Goal: Task Accomplishment & Management: Manage account settings

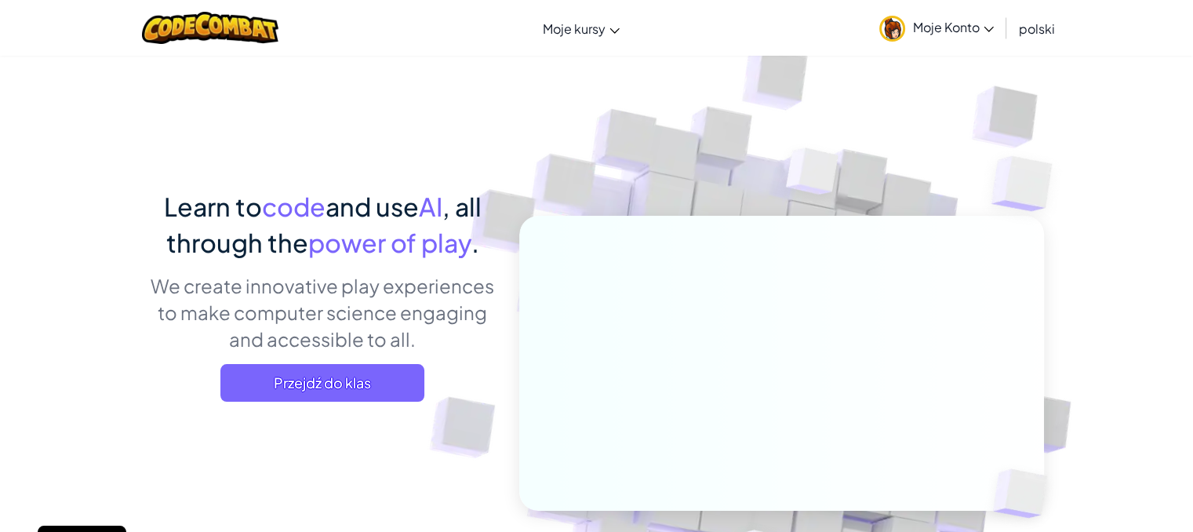
click at [951, 38] on link "Moje Konto" at bounding box center [936, 27] width 130 height 49
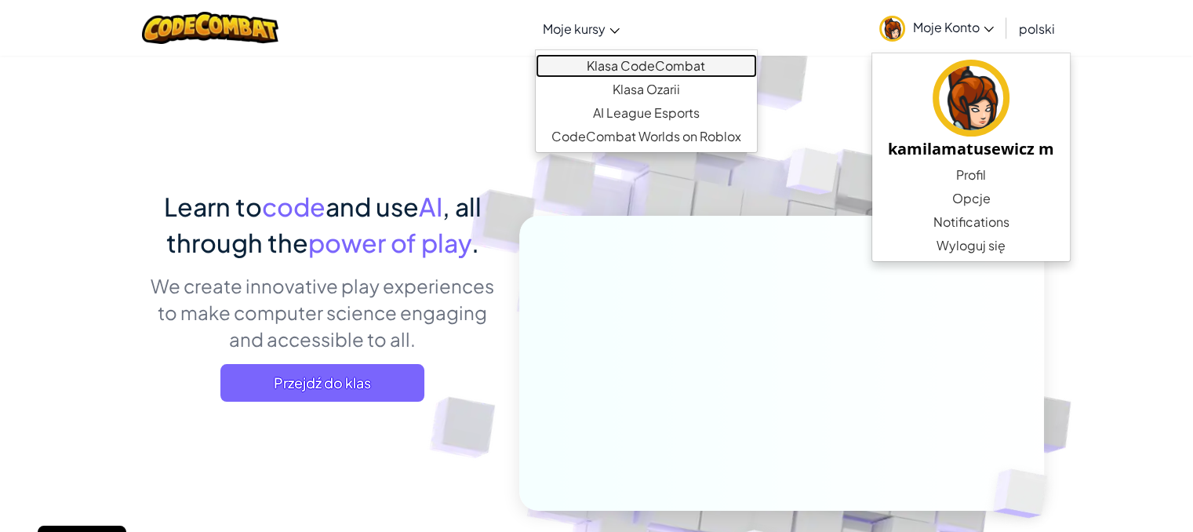
click at [616, 67] on link "Klasa CodeCombat" at bounding box center [646, 66] width 221 height 24
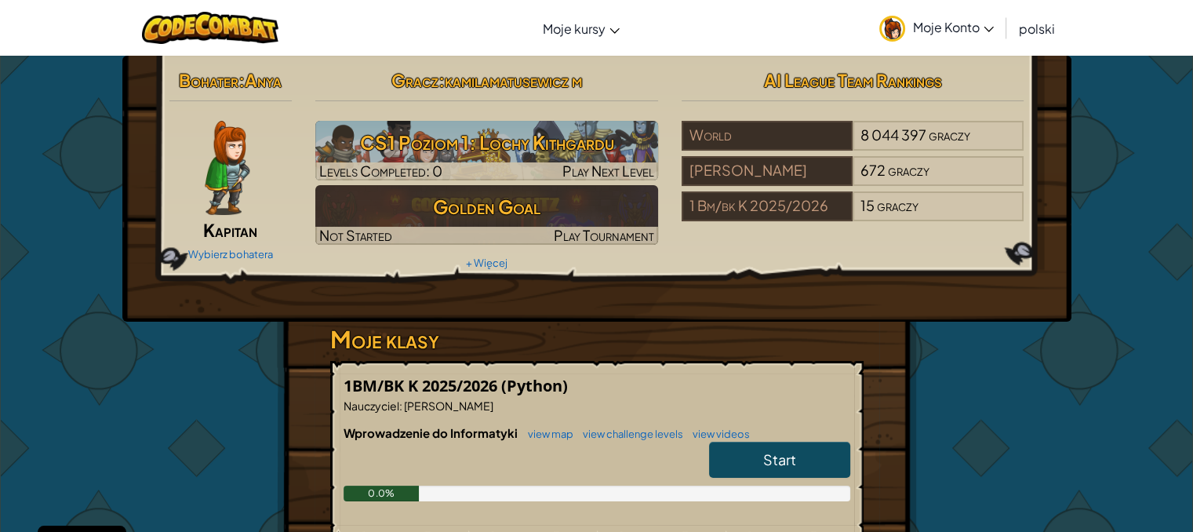
click at [760, 461] on link "Start" at bounding box center [779, 459] width 141 height 36
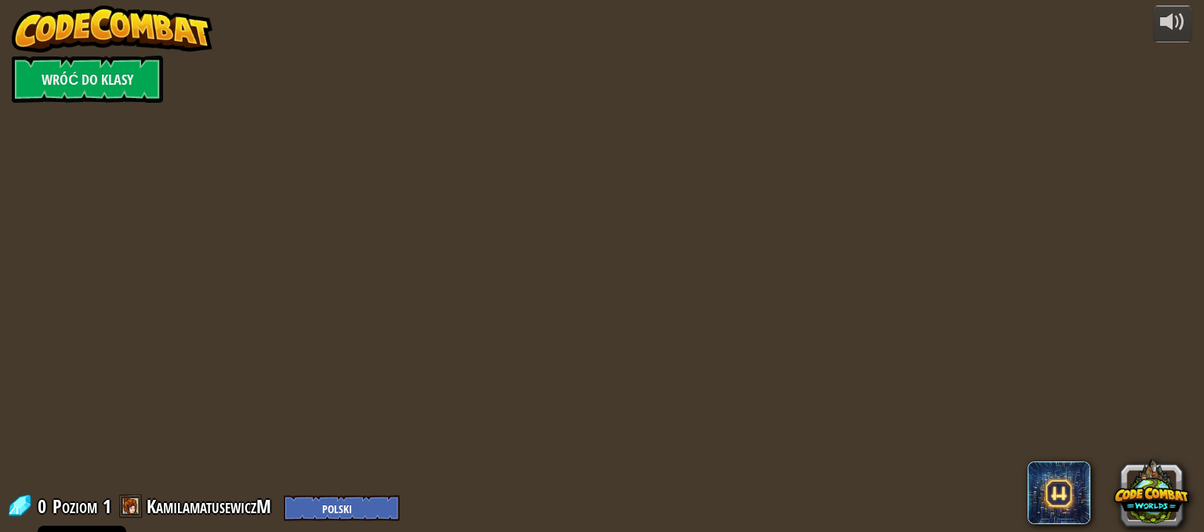
select select "pl"
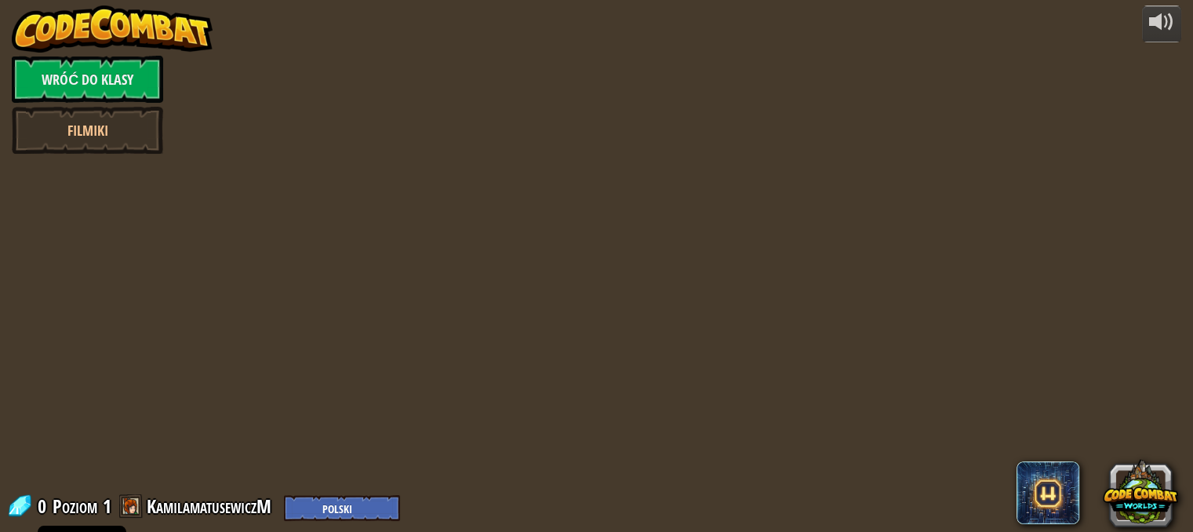
select select "pl"
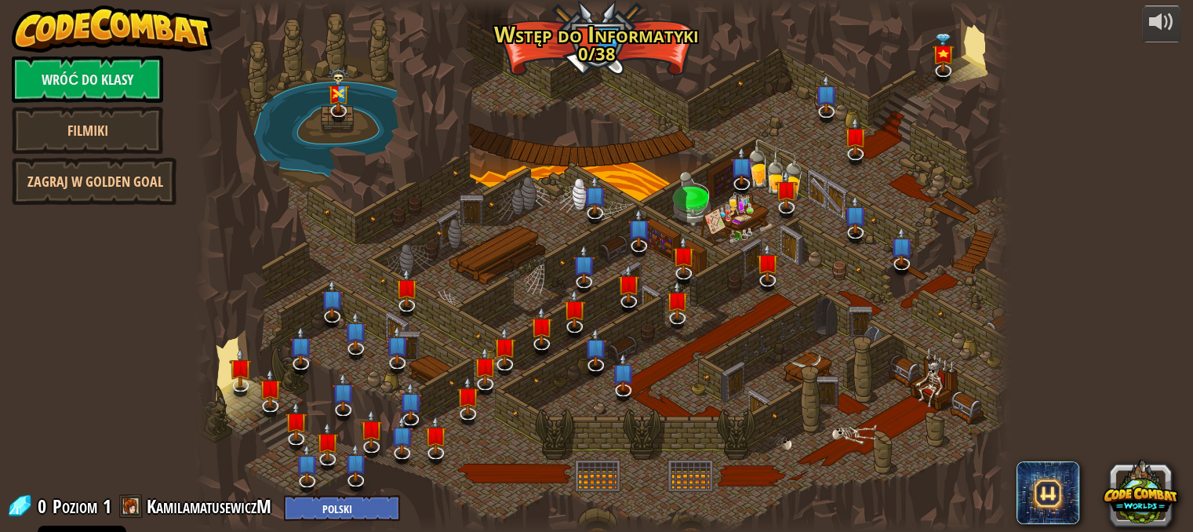
select select "pl"
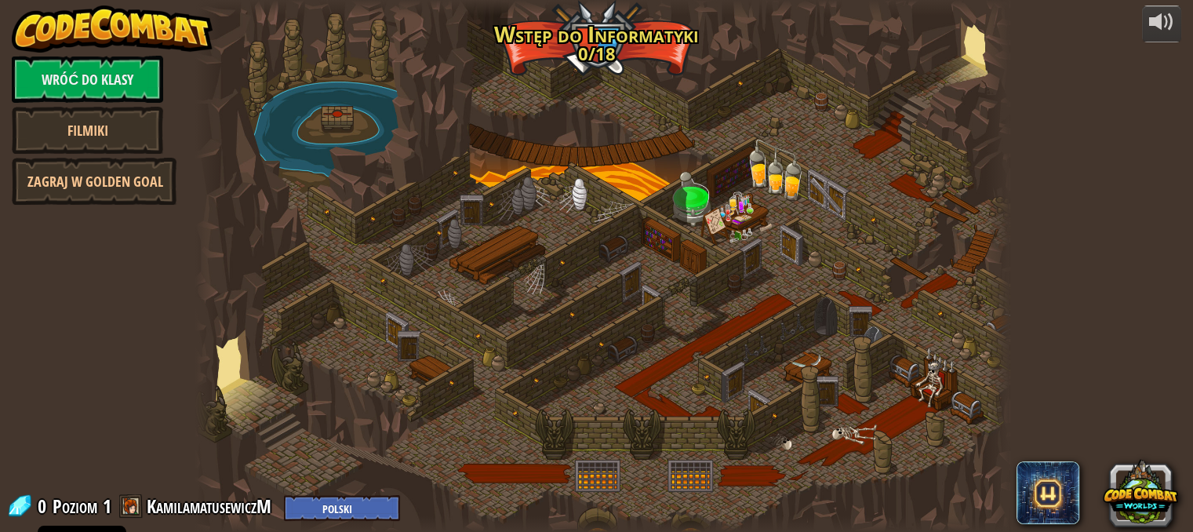
select select "pl"
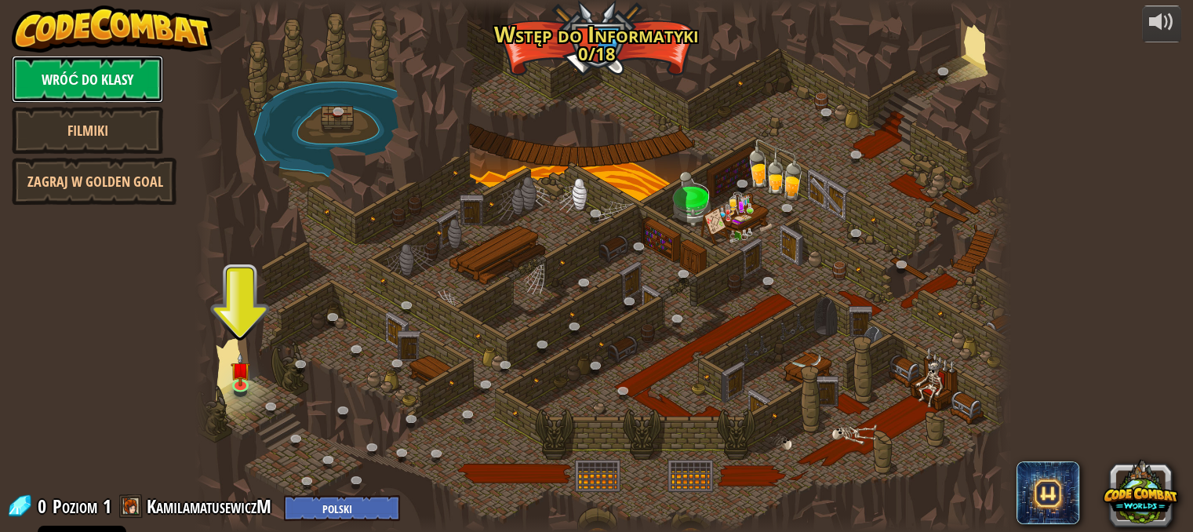
click at [126, 83] on link "Wróć do klasy" at bounding box center [87, 79] width 151 height 47
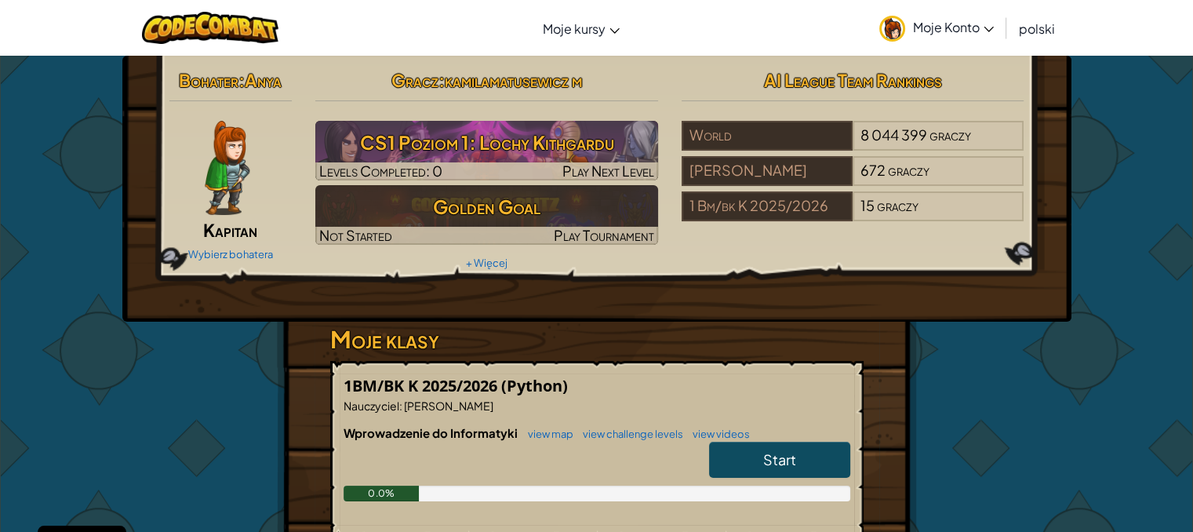
click at [983, 35] on link "Moje Konto" at bounding box center [936, 27] width 130 height 49
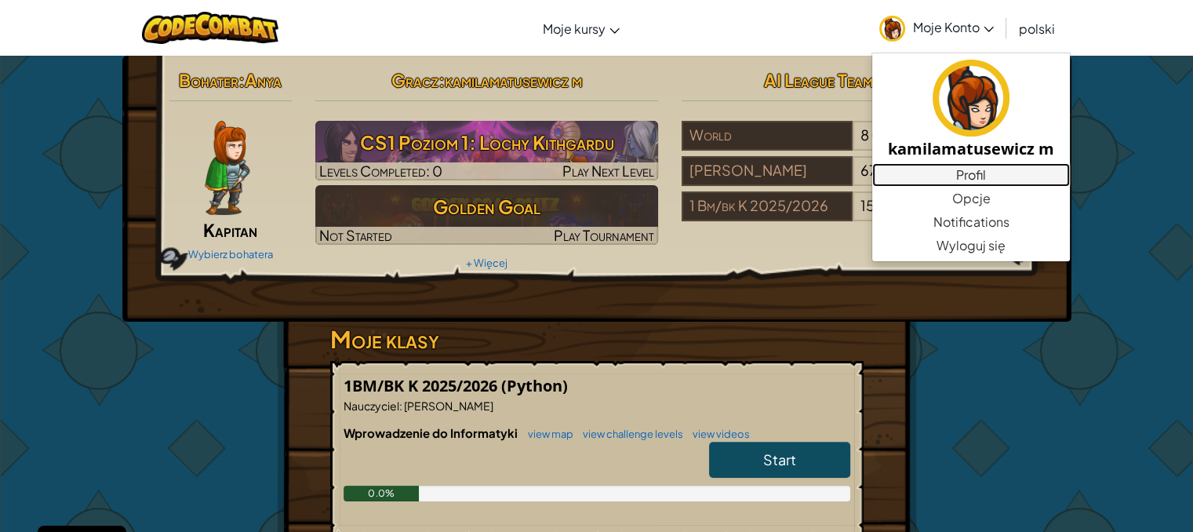
click at [964, 175] on link "Profil" at bounding box center [971, 175] width 198 height 24
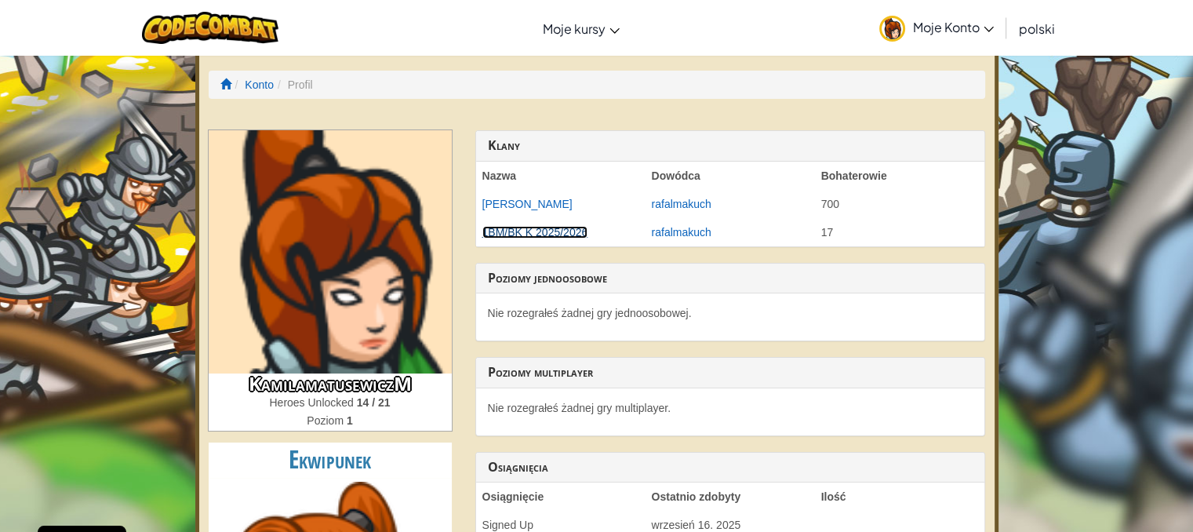
click at [511, 233] on link "1BM/BK K 2025/2026" at bounding box center [535, 232] width 106 height 13
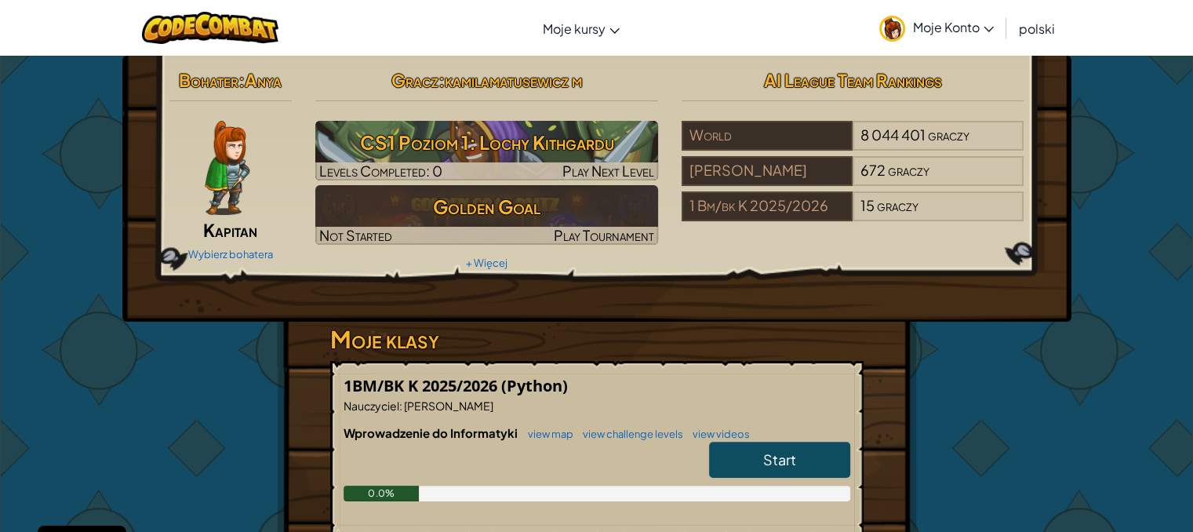
click at [994, 34] on link "Moje Konto" at bounding box center [936, 27] width 130 height 49
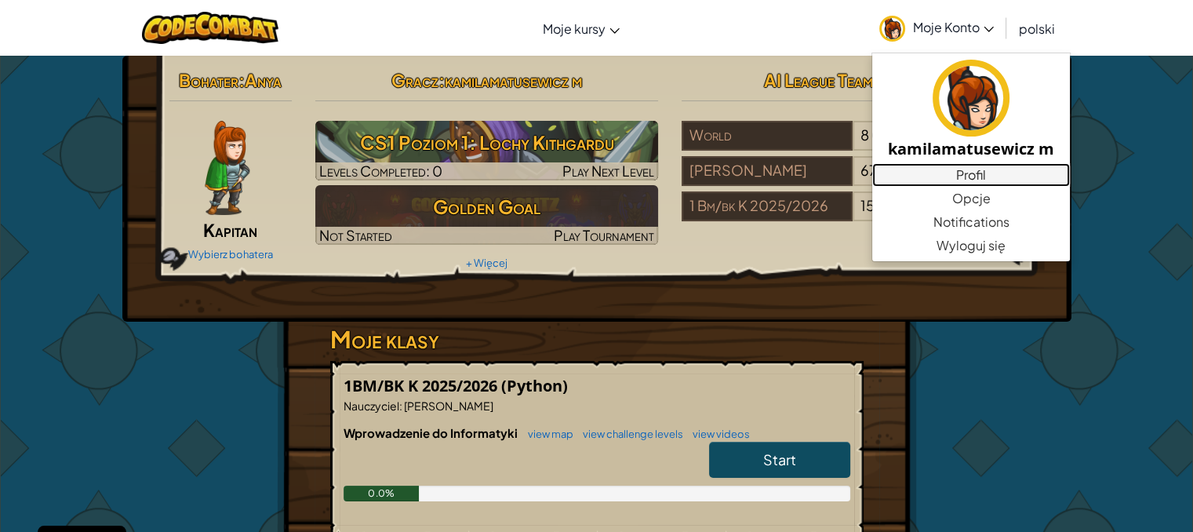
click at [967, 174] on link "Profil" at bounding box center [971, 175] width 198 height 24
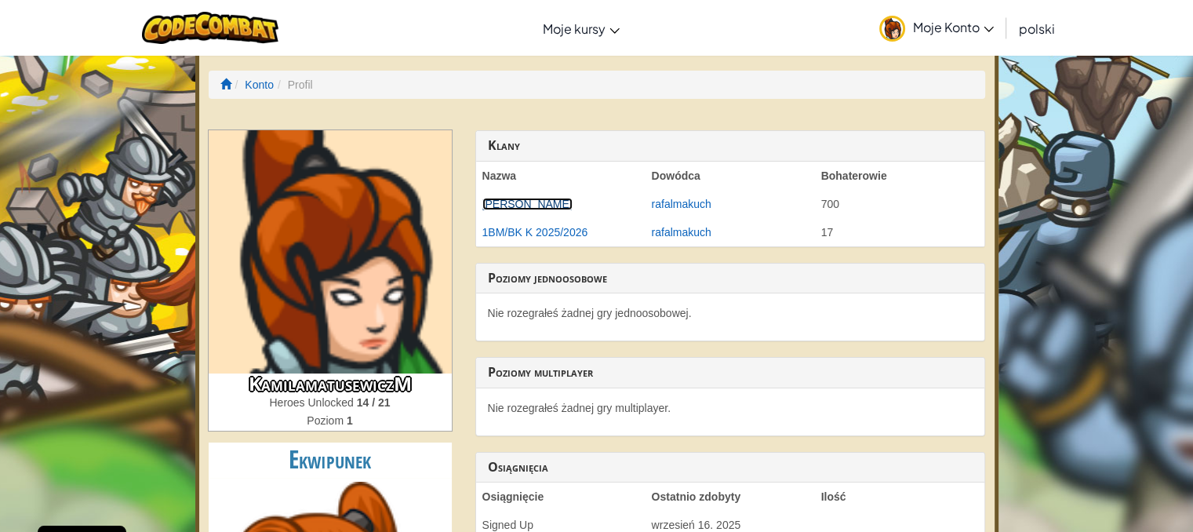
click at [521, 202] on link "[PERSON_NAME]" at bounding box center [527, 204] width 90 height 13
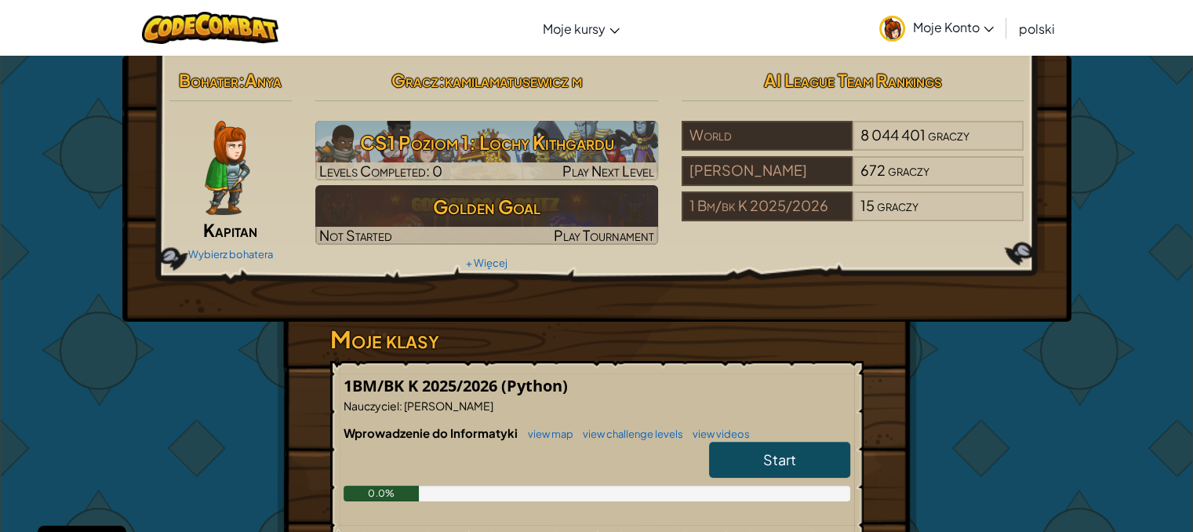
click at [945, 26] on span "Moje Konto" at bounding box center [953, 27] width 81 height 16
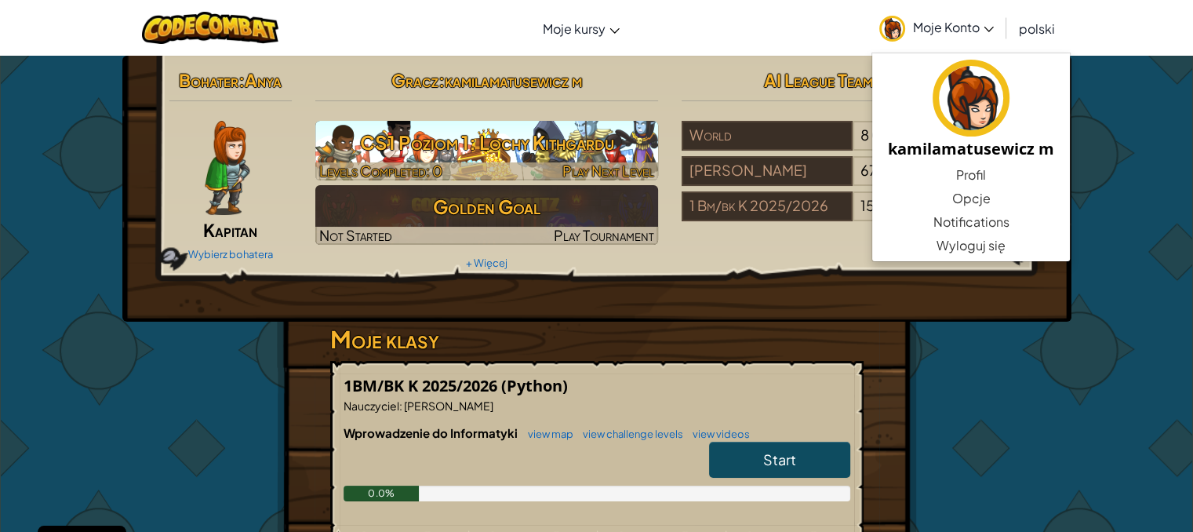
click at [563, 147] on h3 "CS1 Poziom 1: Lochy Kithgardu" at bounding box center [486, 142] width 343 height 35
select select "pl"
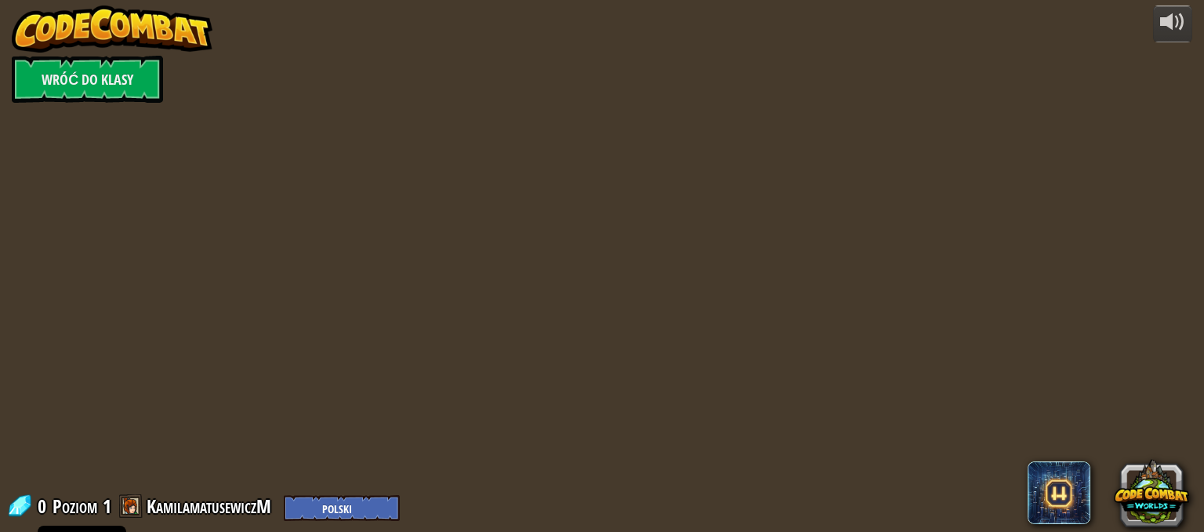
select select "pl"
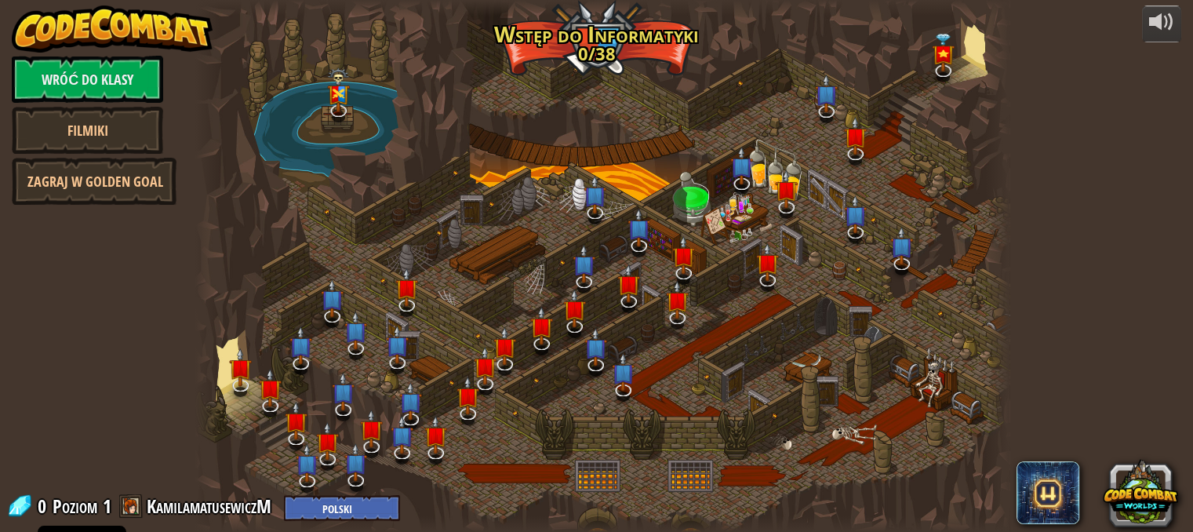
select select "pl"
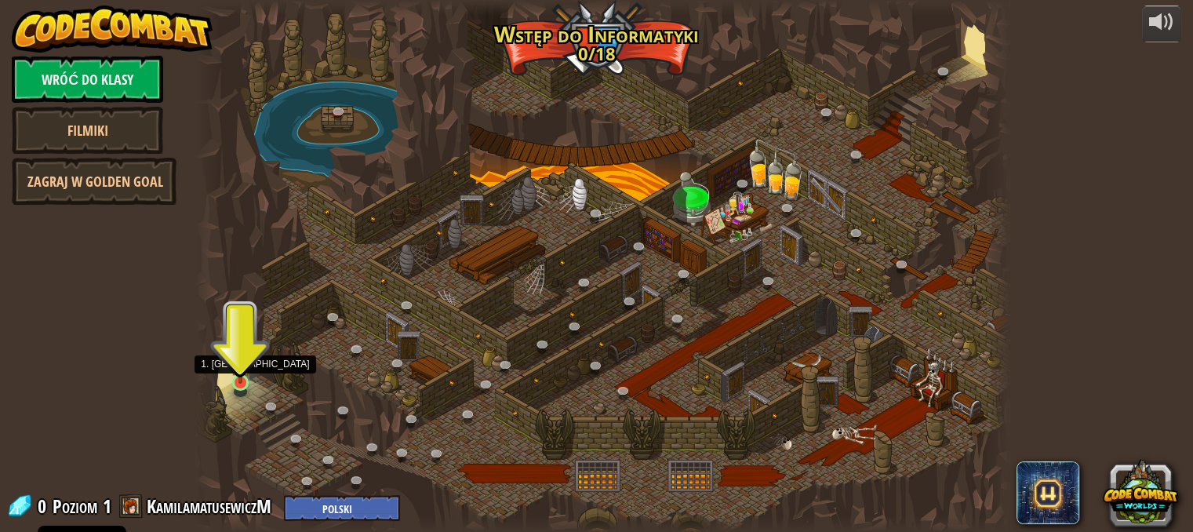
click at [239, 371] on img at bounding box center [241, 361] width 20 height 45
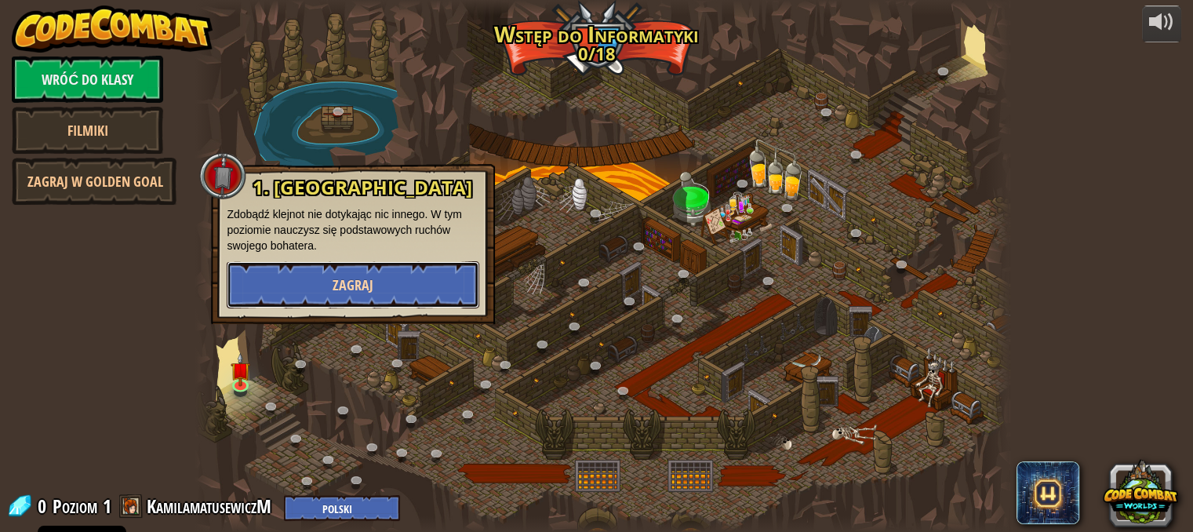
click at [358, 277] on span "Zagraj" at bounding box center [352, 285] width 41 height 20
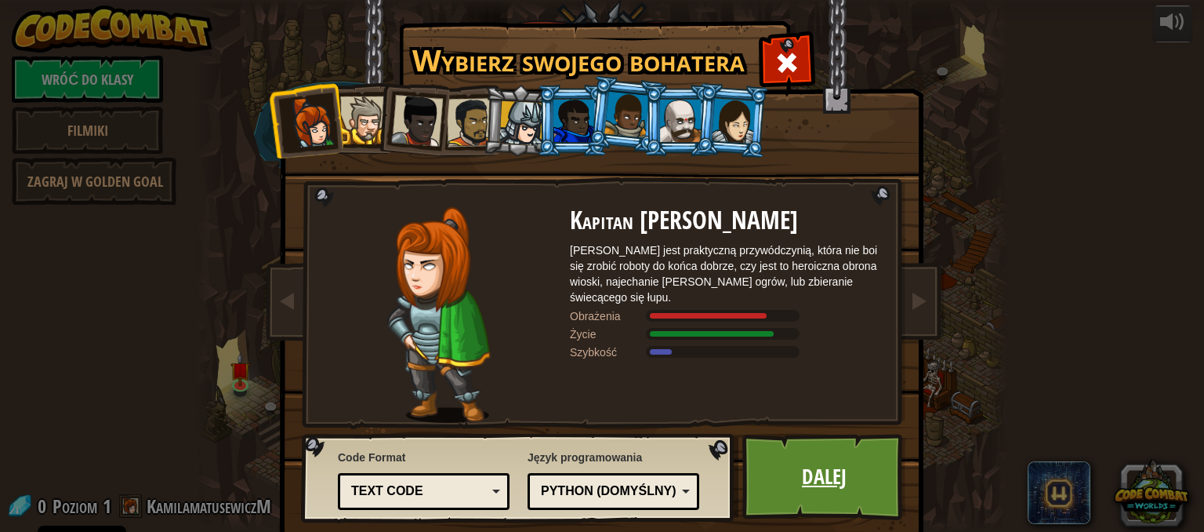
click at [797, 465] on link "Dalej" at bounding box center [825, 477] width 164 height 86
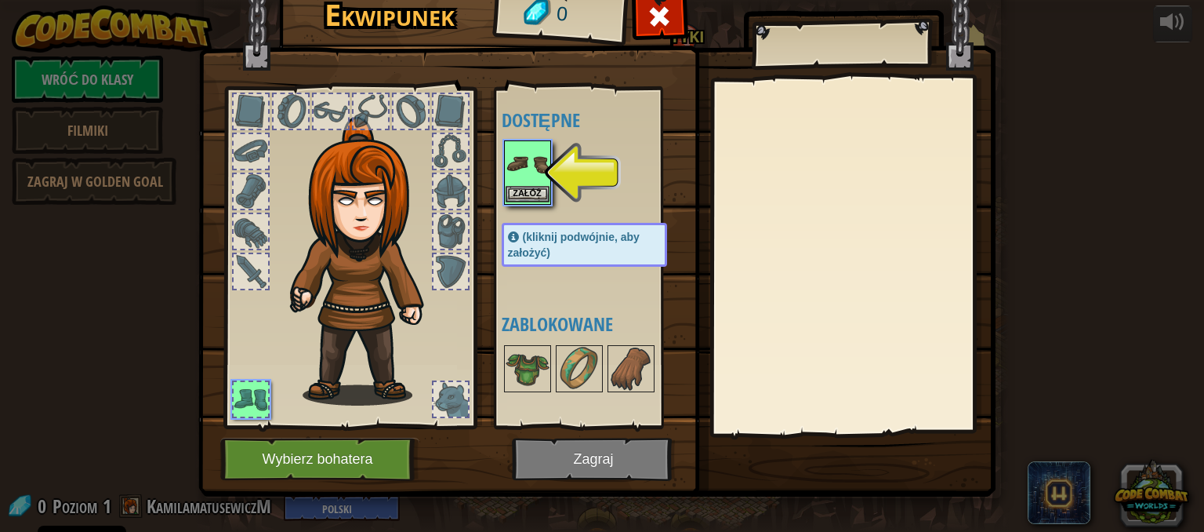
click at [530, 167] on img at bounding box center [528, 164] width 44 height 44
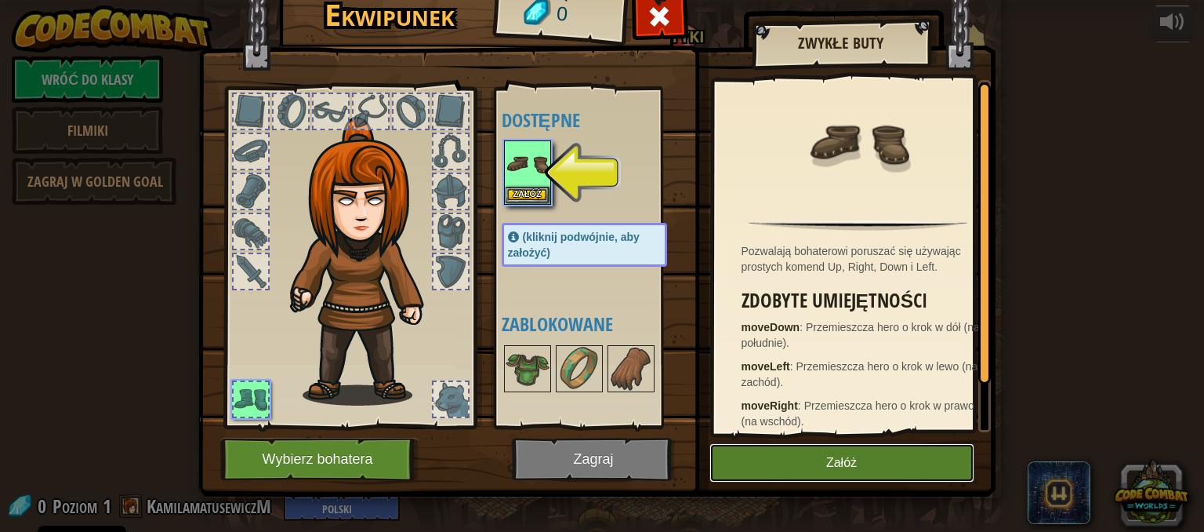
click at [794, 446] on button "Załóż" at bounding box center [842, 462] width 265 height 39
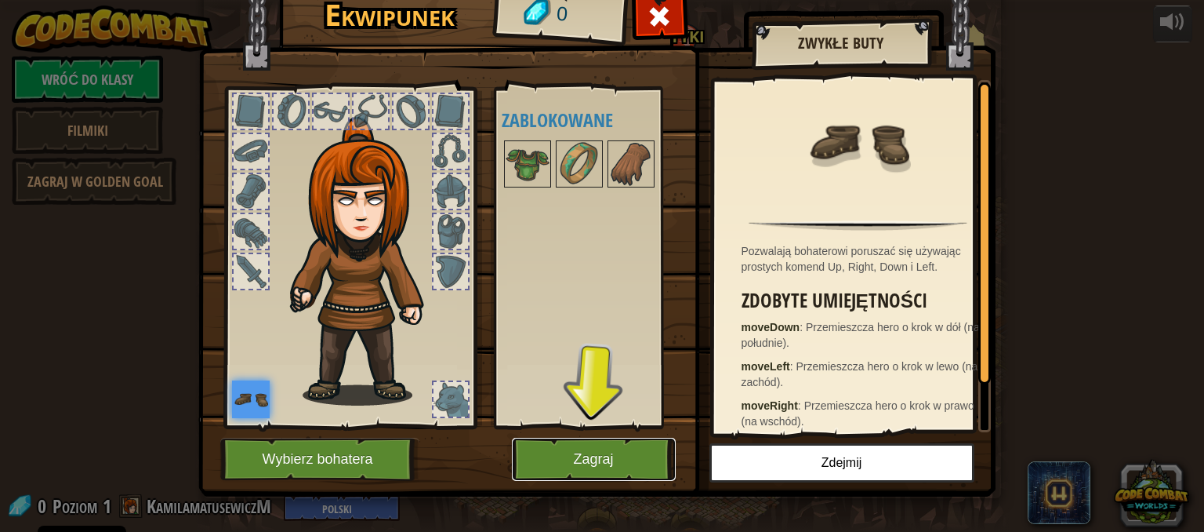
click at [592, 456] on button "Zagraj" at bounding box center [594, 459] width 164 height 43
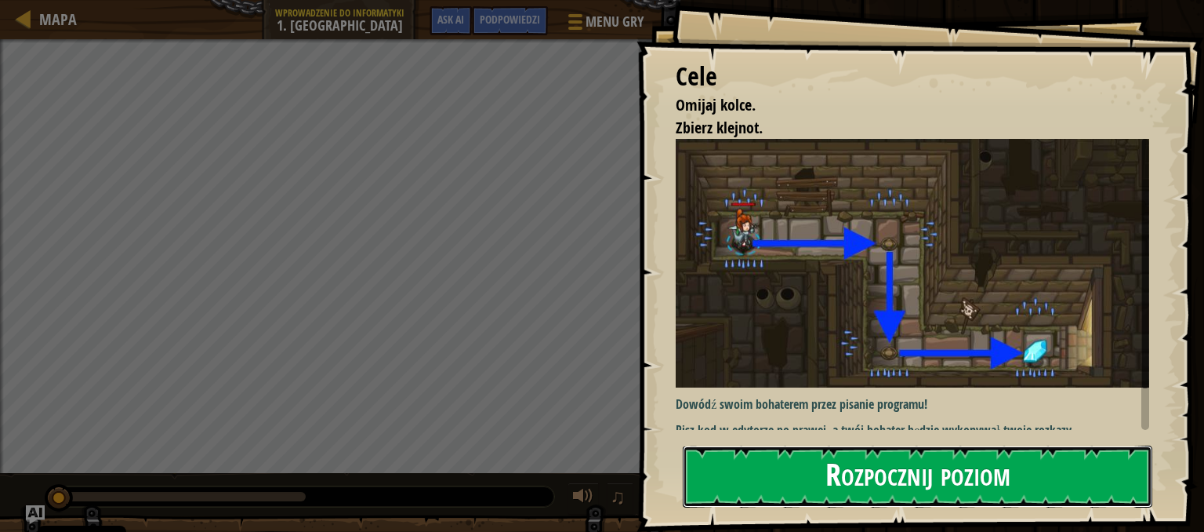
click at [818, 482] on button "Rozpocznij poziom" at bounding box center [918, 476] width 470 height 62
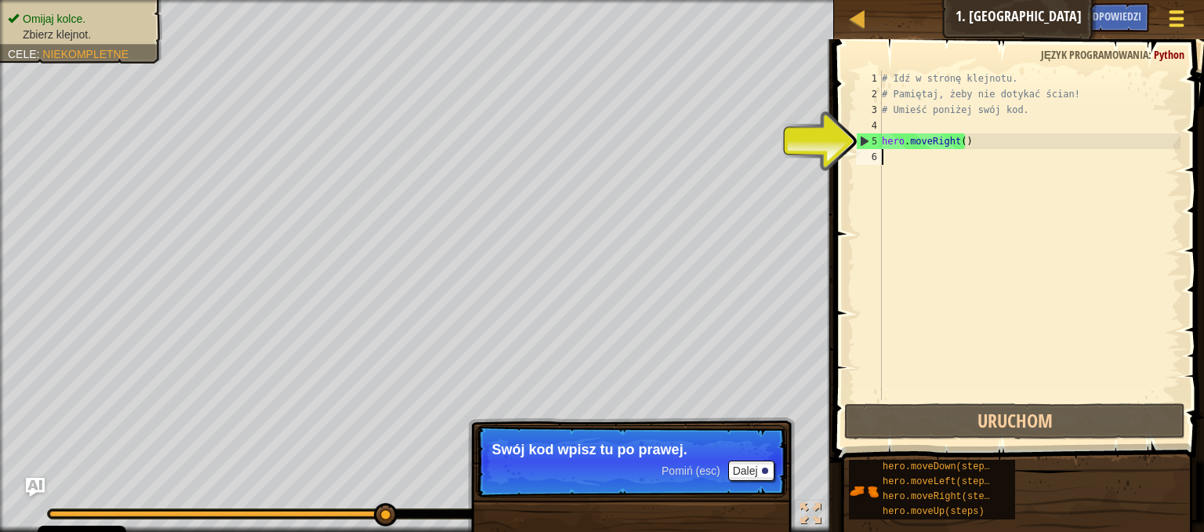
click at [1175, 26] on span at bounding box center [1177, 25] width 15 height 3
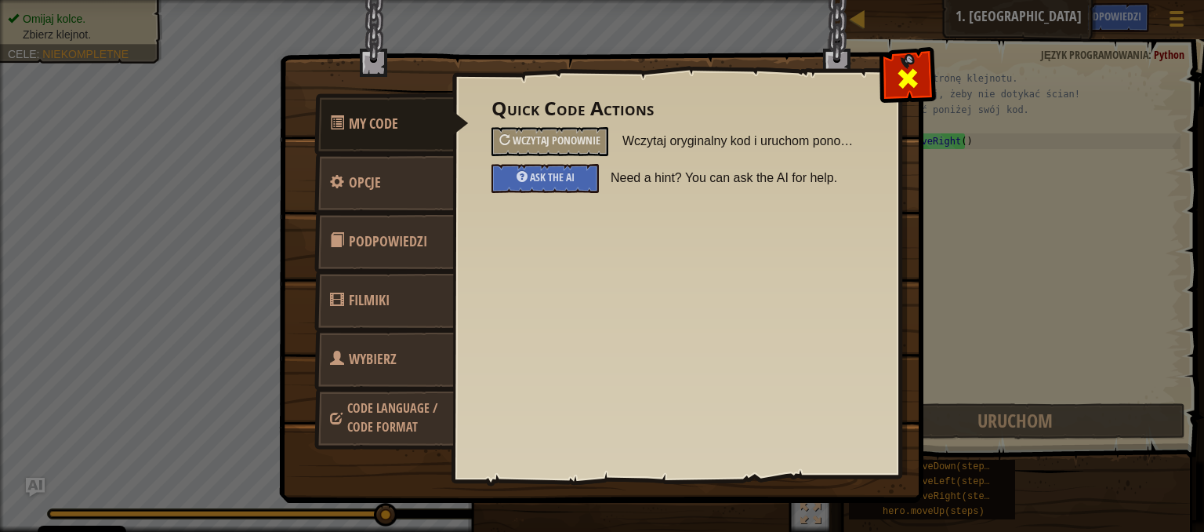
click at [900, 76] on span at bounding box center [907, 78] width 25 height 25
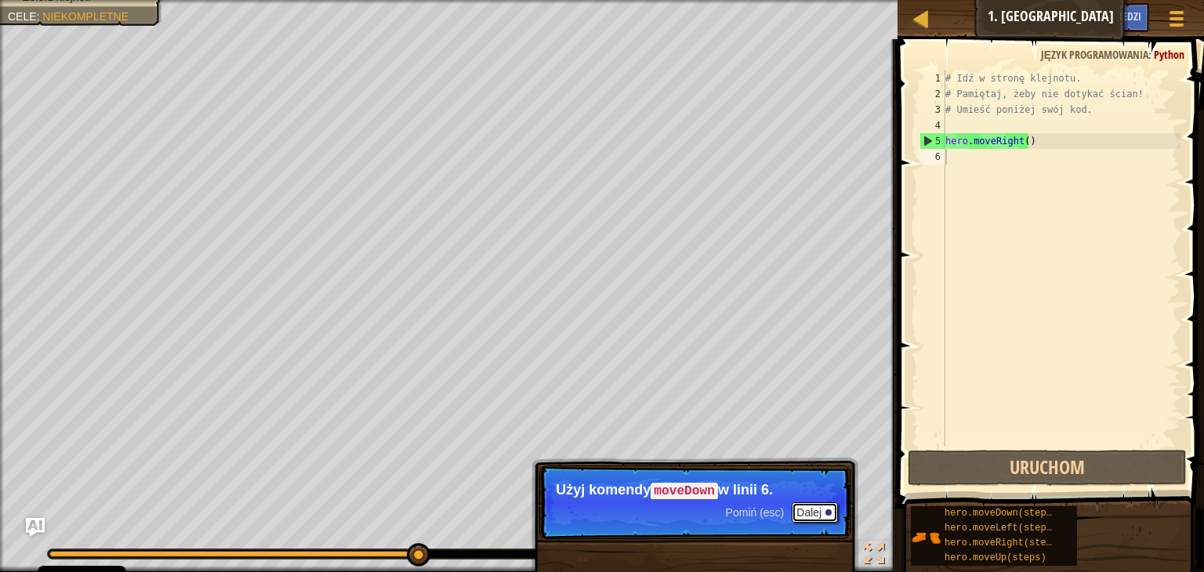
click at [832, 515] on button "Dalej" at bounding box center [815, 513] width 46 height 20
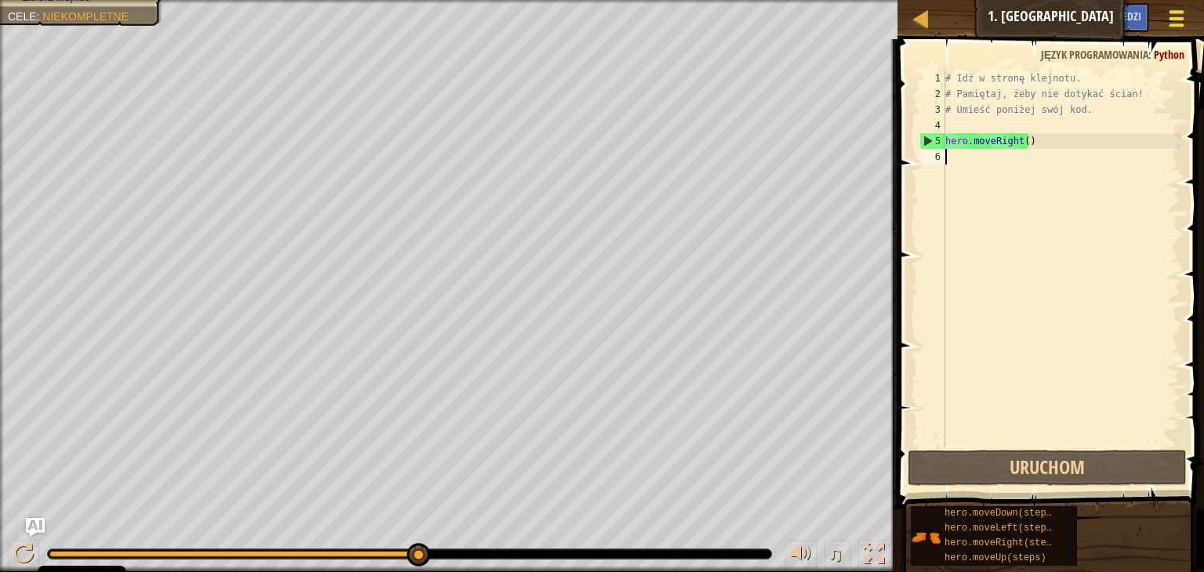
click at [1182, 26] on span at bounding box center [1177, 25] width 15 height 3
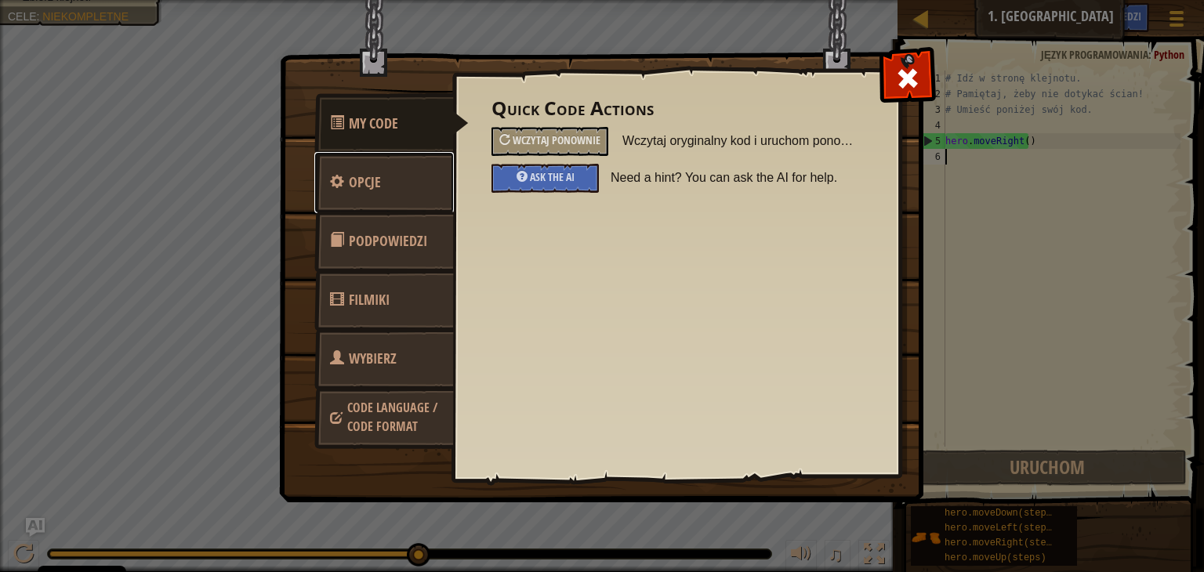
click at [349, 191] on span "Opcje" at bounding box center [365, 183] width 32 height 20
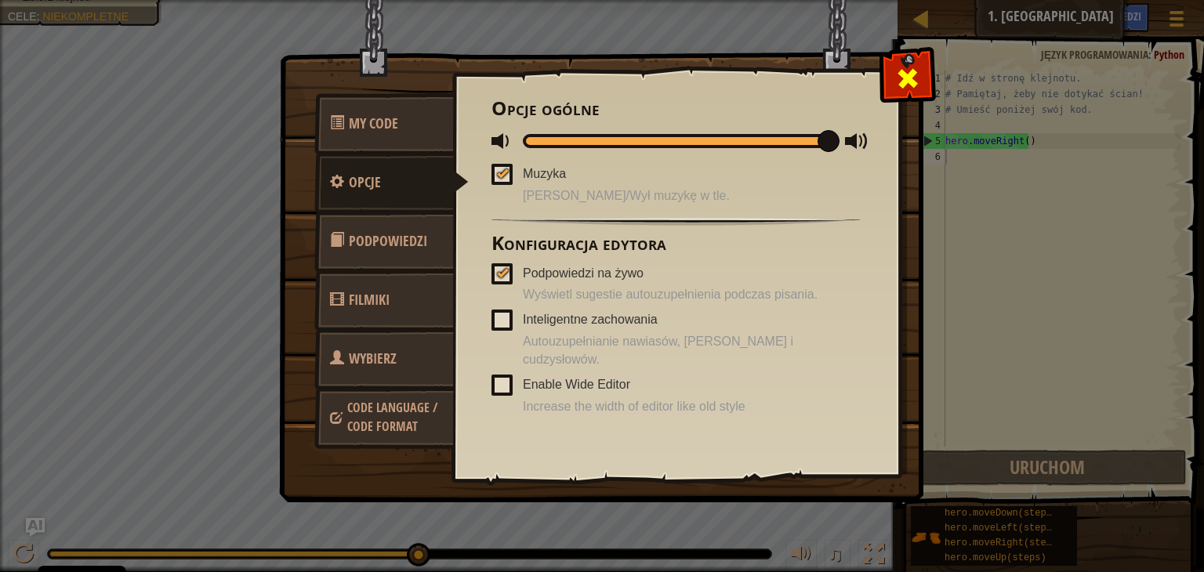
click at [897, 85] on span at bounding box center [907, 78] width 25 height 25
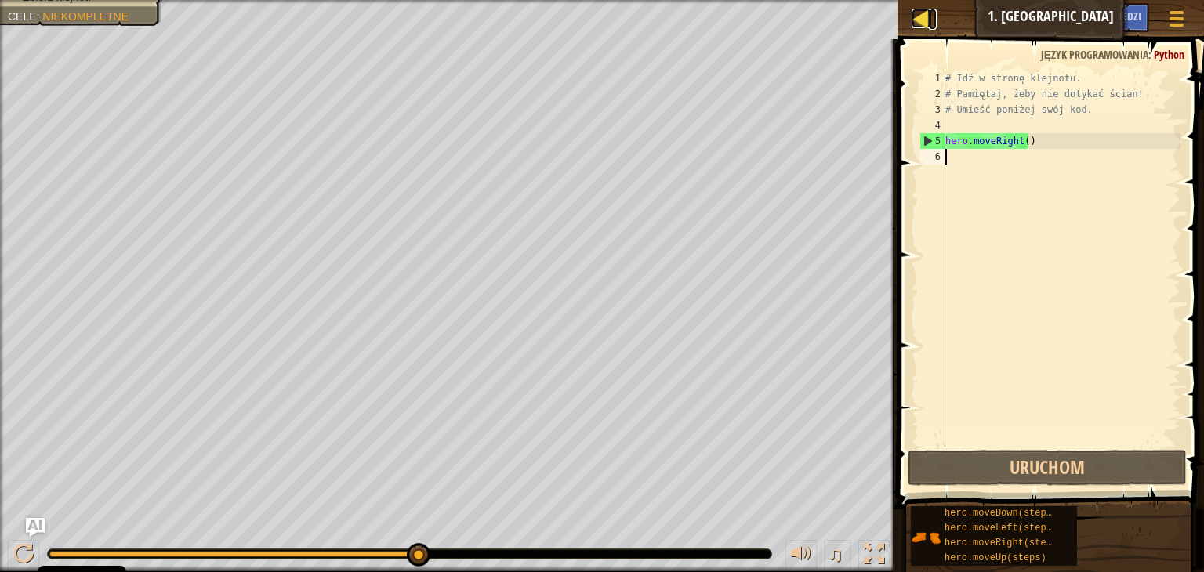
click at [927, 16] on div at bounding box center [922, 19] width 20 height 20
select select "pl"
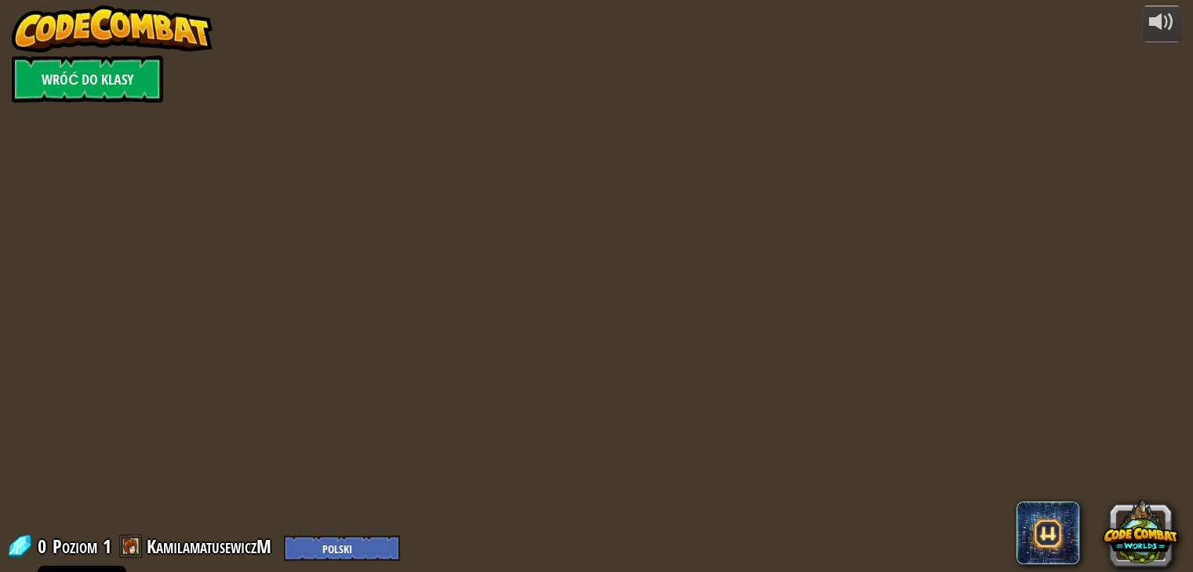
select select "pl"
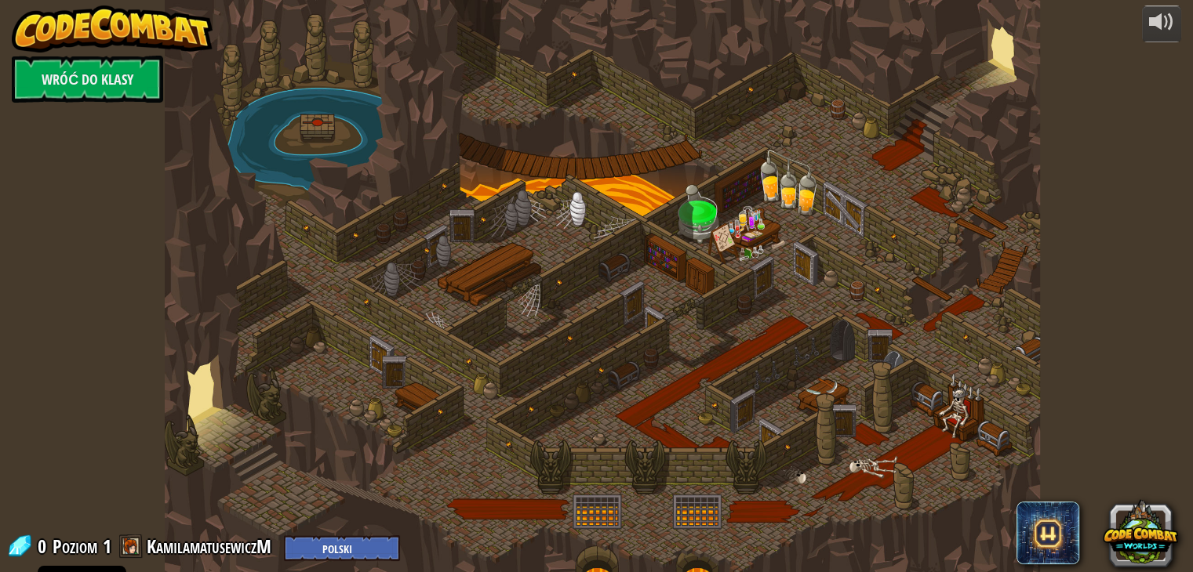
select select "pl"
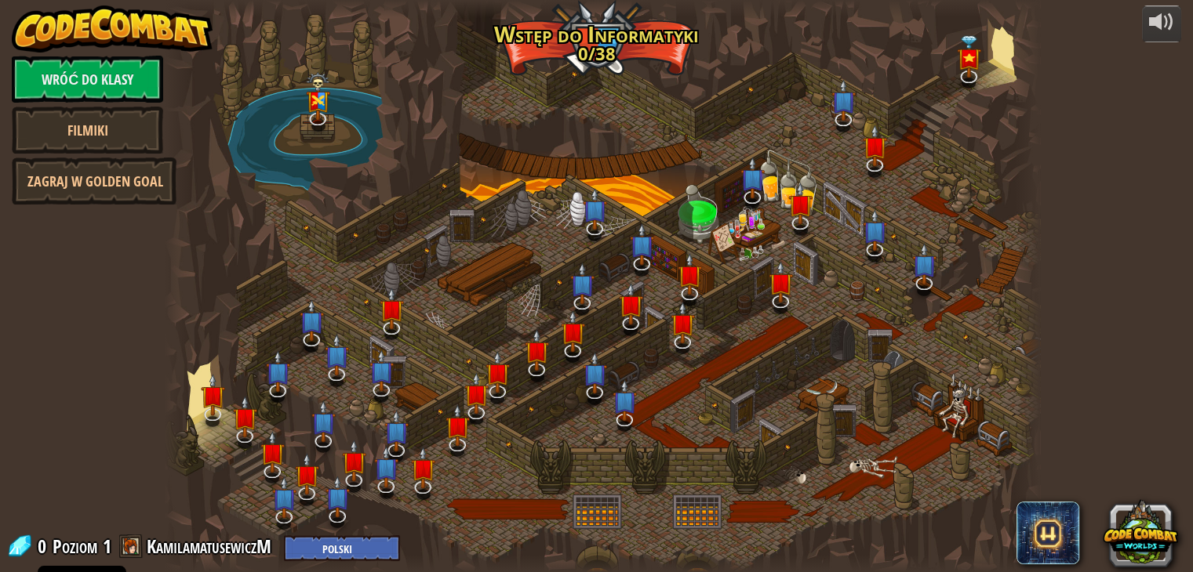
select select "pl"
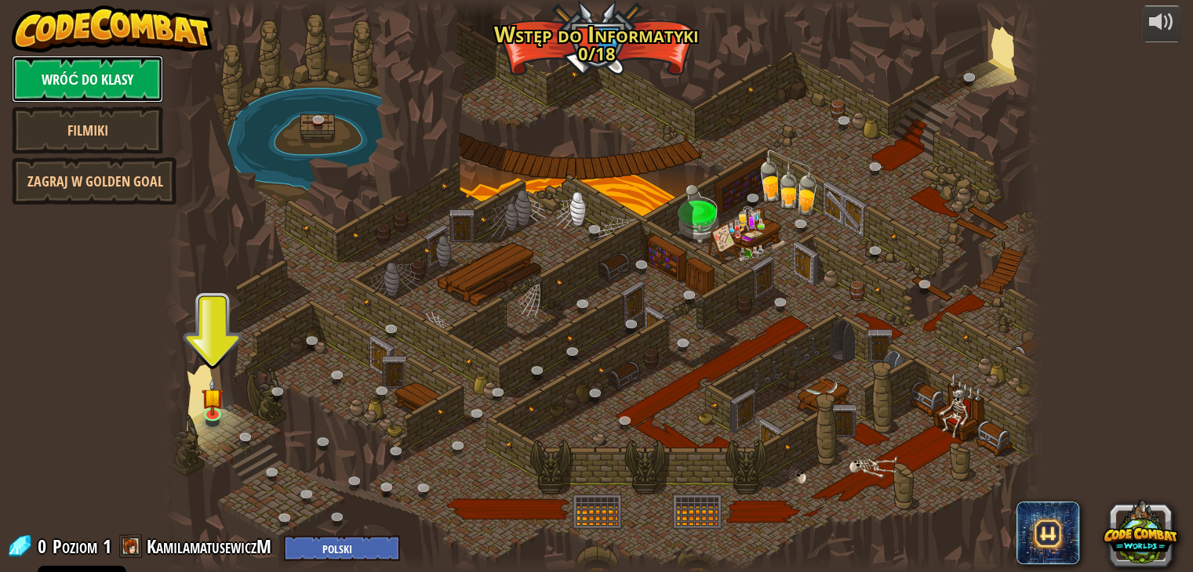
click at [52, 84] on link "Wróć do klasy" at bounding box center [87, 79] width 151 height 47
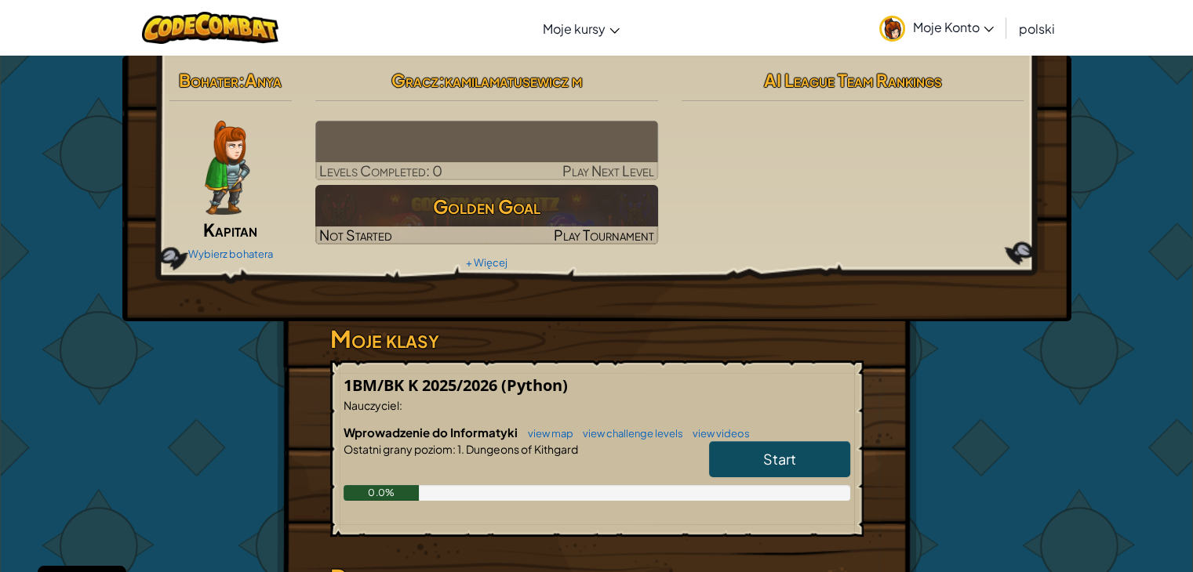
click at [979, 26] on span "Moje Konto" at bounding box center [953, 27] width 81 height 16
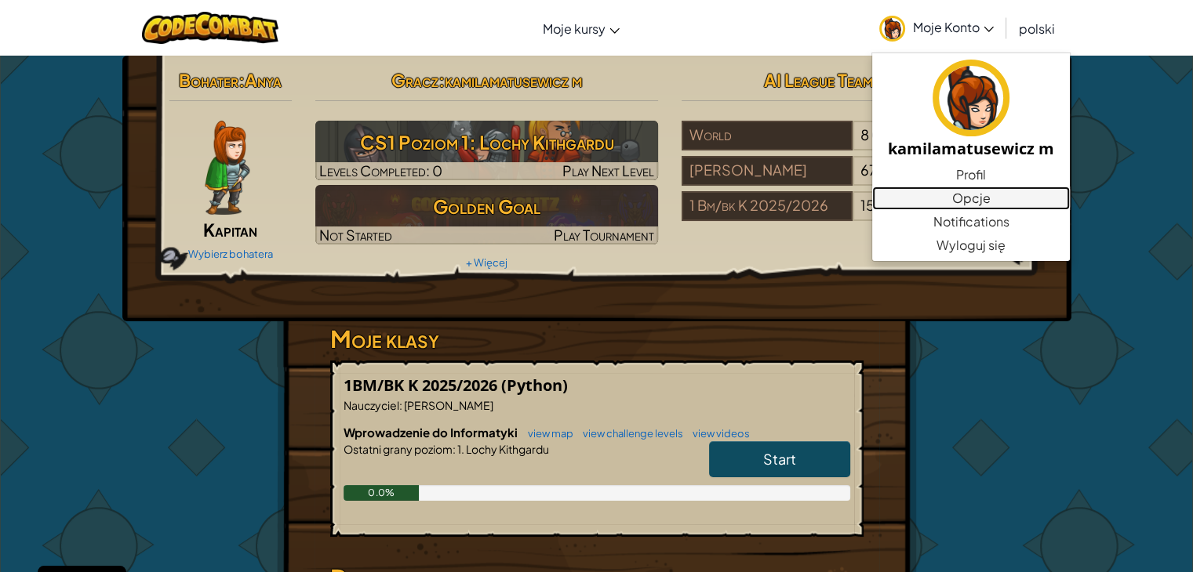
click at [968, 200] on link "Opcje" at bounding box center [971, 199] width 198 height 24
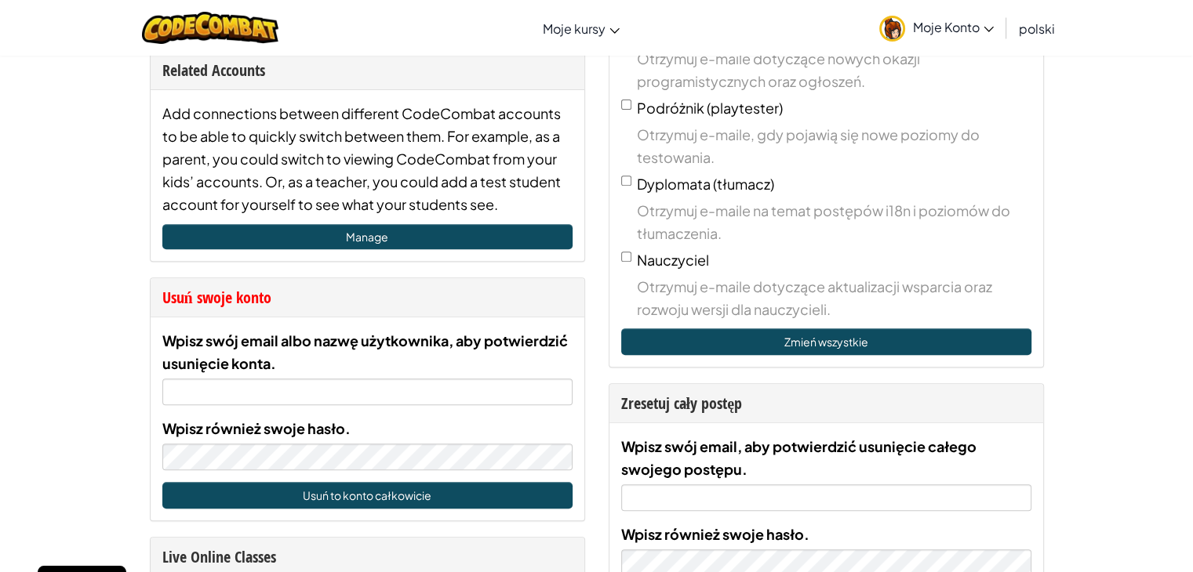
scroll to position [784, 0]
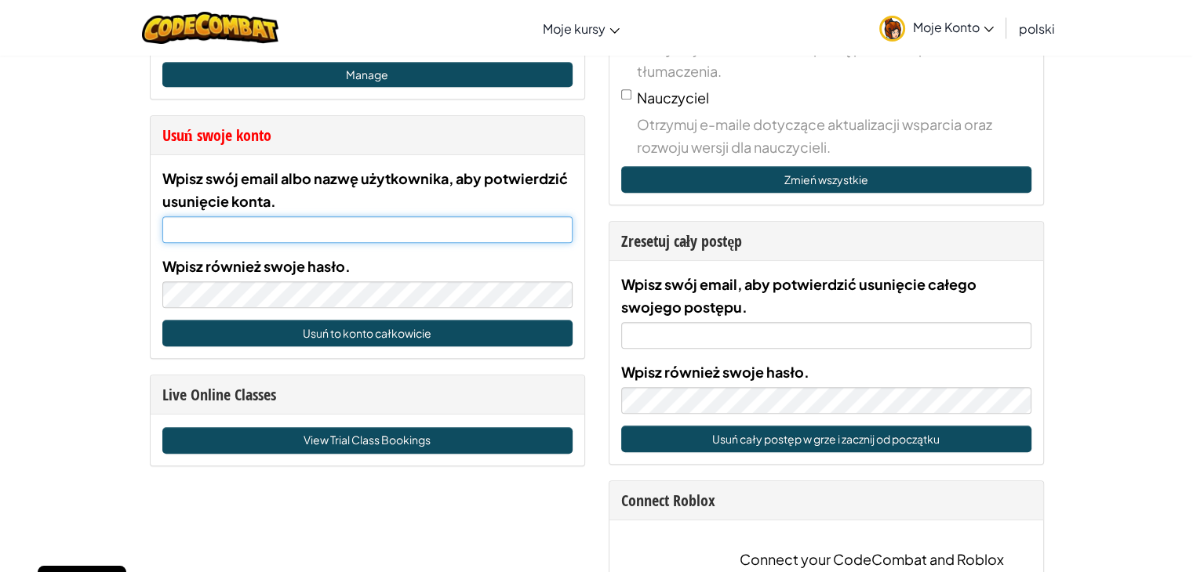
click at [260, 235] on input "Wpisz swój email albo nazwę użytkownika, aby potwierdzić usunięcie konta." at bounding box center [367, 229] width 410 height 27
click at [230, 225] on input "Wpisz swój email albo nazwę użytkownika, aby potwierdzić usunięcie konta." at bounding box center [367, 229] width 410 height 27
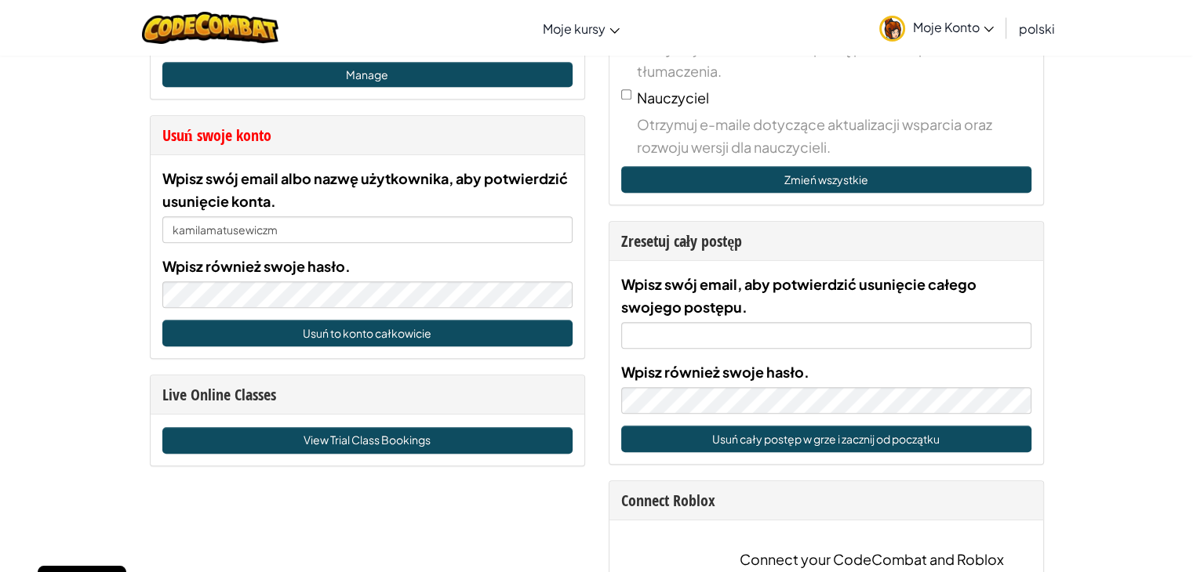
click at [933, 27] on span "Moje Konto" at bounding box center [953, 27] width 81 height 16
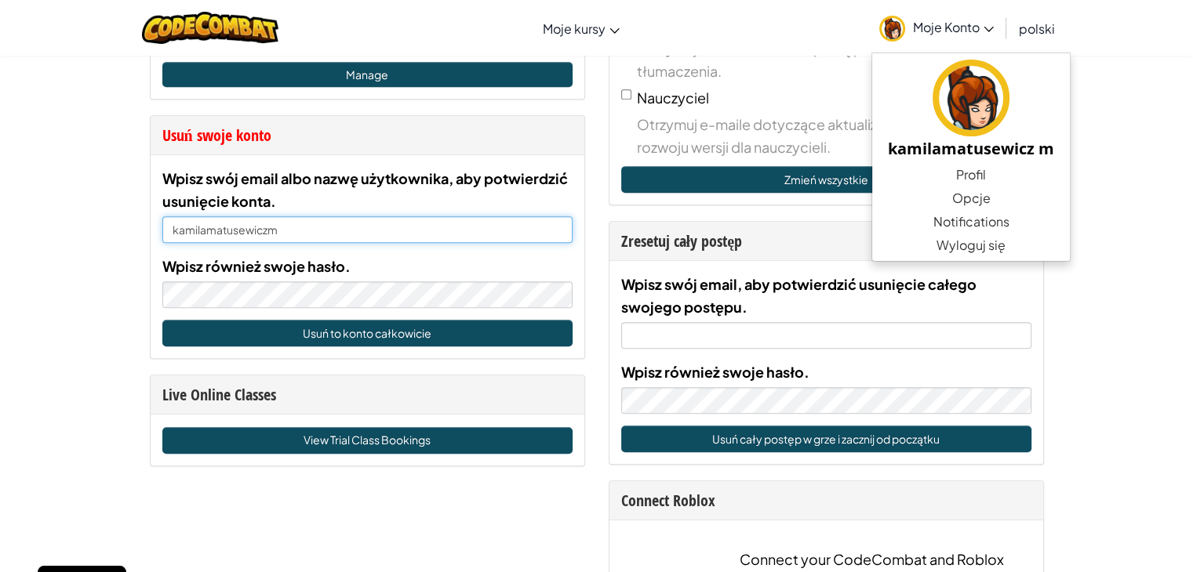
click at [290, 236] on input "kamilamatusewiczm" at bounding box center [367, 229] width 410 height 27
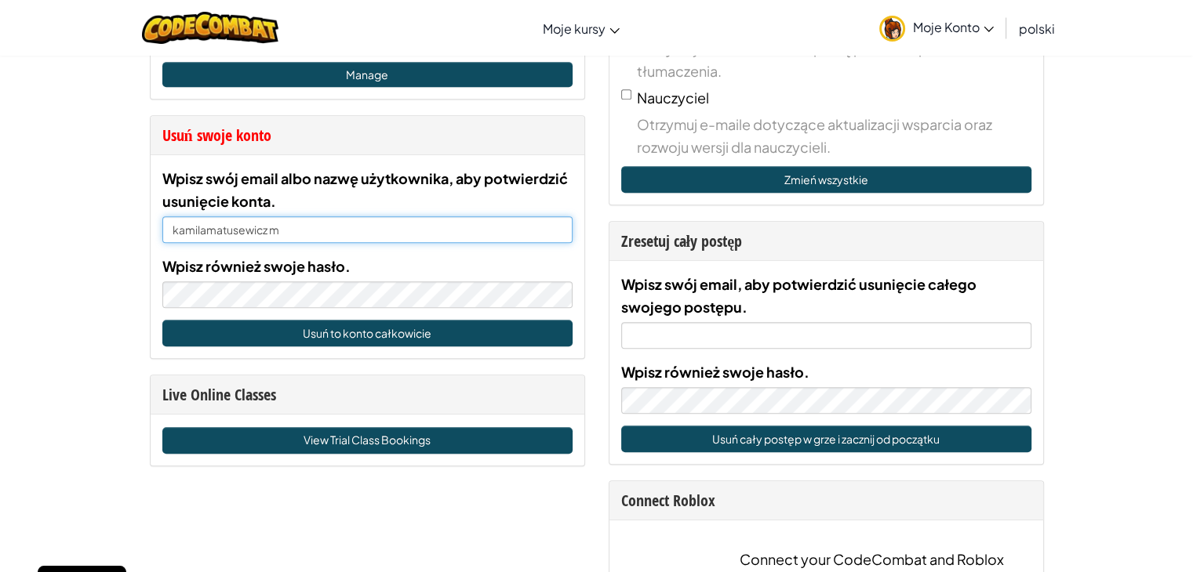
type input "kamilamatusewicz m"
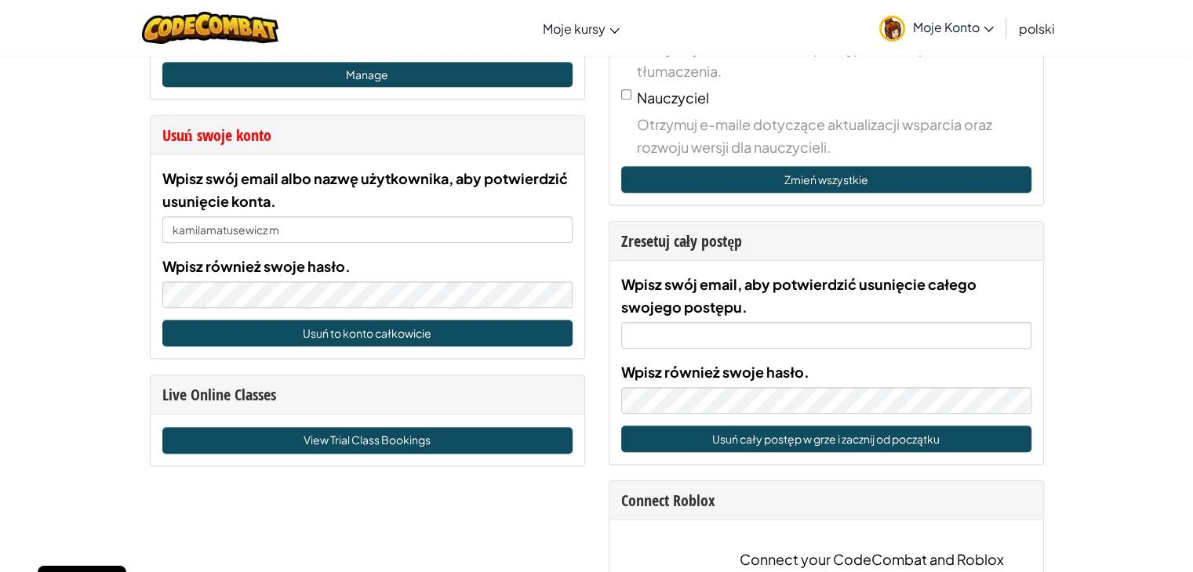
click at [273, 278] on div "Wpisz również swoje hasło." at bounding box center [367, 281] width 410 height 53
click at [921, 22] on span "Moje Konto" at bounding box center [953, 27] width 81 height 16
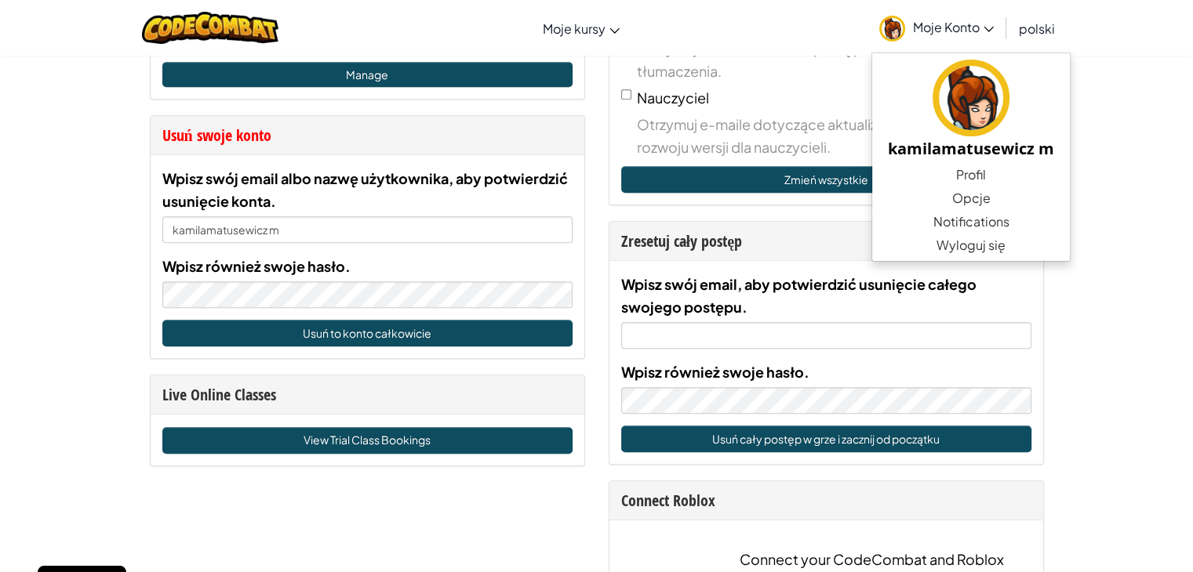
click at [60, 231] on div "Konto Ustawienia [PERSON_NAME] Nazwa użytkownika KamilamatusewiczM Email ( Jesz…" at bounding box center [596, 446] width 1193 height 2351
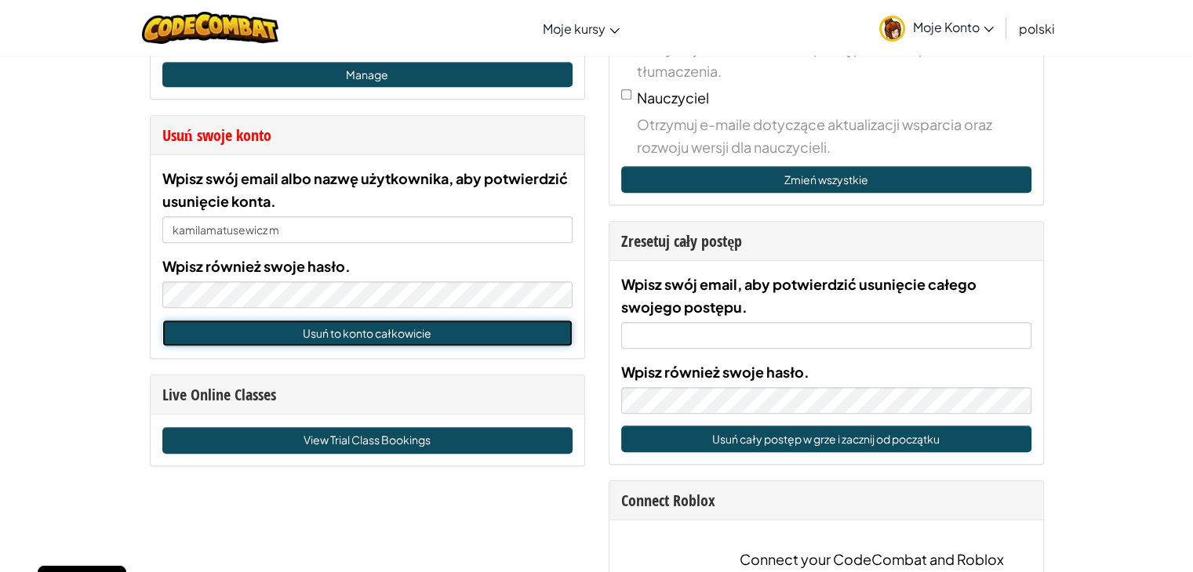
click at [262, 323] on button "Usuń to konto całkowicie" at bounding box center [367, 333] width 410 height 27
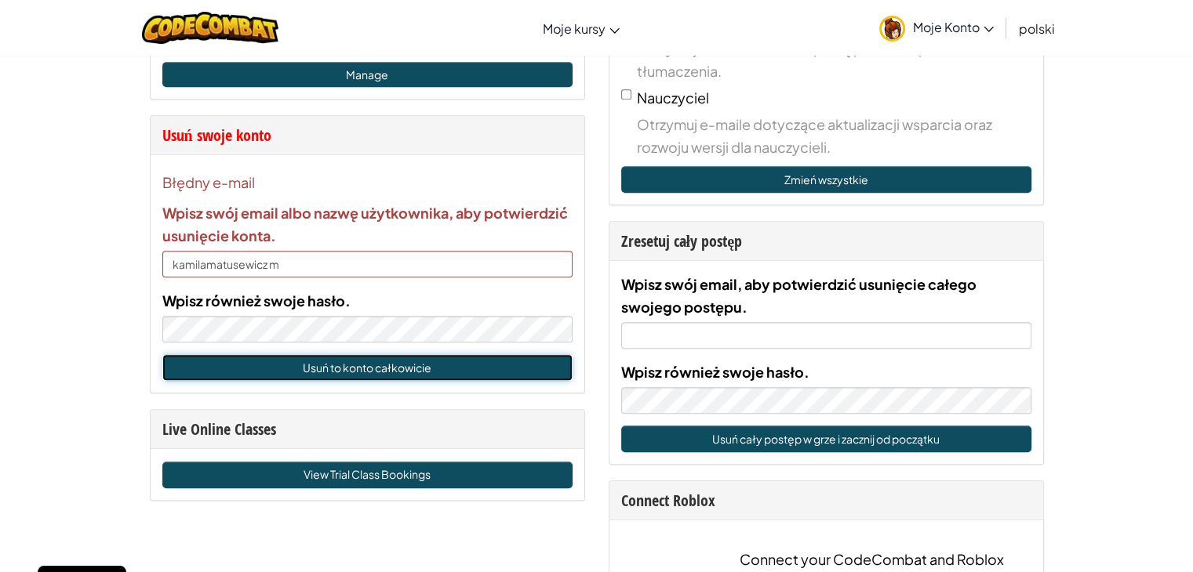
click at [245, 358] on button "Usuń to konto całkowicie" at bounding box center [367, 367] width 410 height 27
drag, startPoint x: 289, startPoint y: 260, endPoint x: 575, endPoint y: 314, distance: 291.3
click at [575, 314] on div "Błędny e-mail Wpisz swój email albo nazwę użytkownika, aby potwierdzić usunięci…" at bounding box center [368, 274] width 434 height 238
click at [47, 263] on div "Konto Ustawienia [PERSON_NAME] Nazwa użytkownika KamilamatusewiczM Email ( Jesz…" at bounding box center [596, 446] width 1193 height 2351
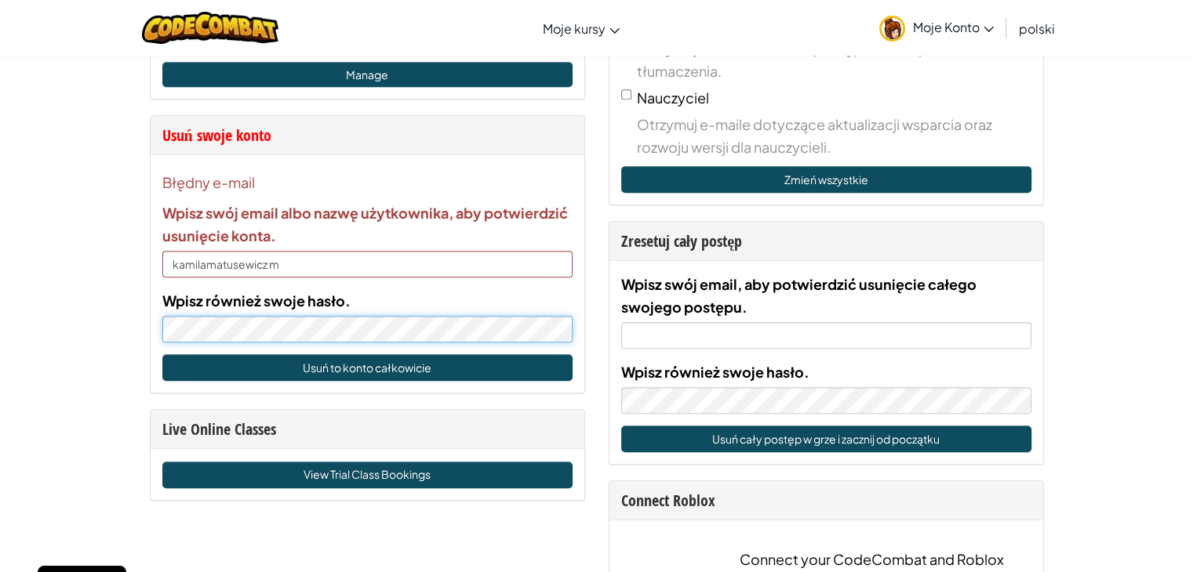
click at [79, 333] on div "Konto Ustawienia [PERSON_NAME] Nazwa użytkownika KamilamatusewiczM Email ( Jesz…" at bounding box center [596, 446] width 1193 height 2351
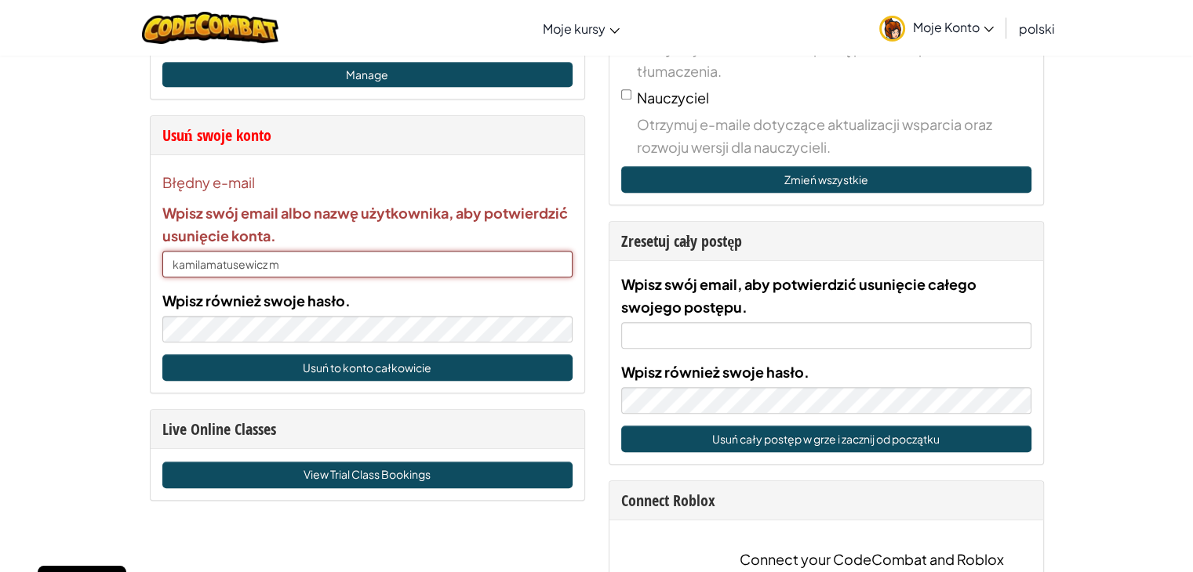
drag, startPoint x: 295, startPoint y: 261, endPoint x: 0, endPoint y: 314, distance: 299.5
click at [0, 314] on div "Konto Ustawienia [PERSON_NAME] Nazwa użytkownika KamilamatusewiczM Email ( Jesz…" at bounding box center [596, 446] width 1193 height 2351
type input "[PERSON_NAME] M"
click at [260, 358] on button "Usuń to konto całkowicie" at bounding box center [367, 367] width 410 height 27
click at [289, 366] on button "Usuń to konto całkowicie" at bounding box center [367, 367] width 410 height 27
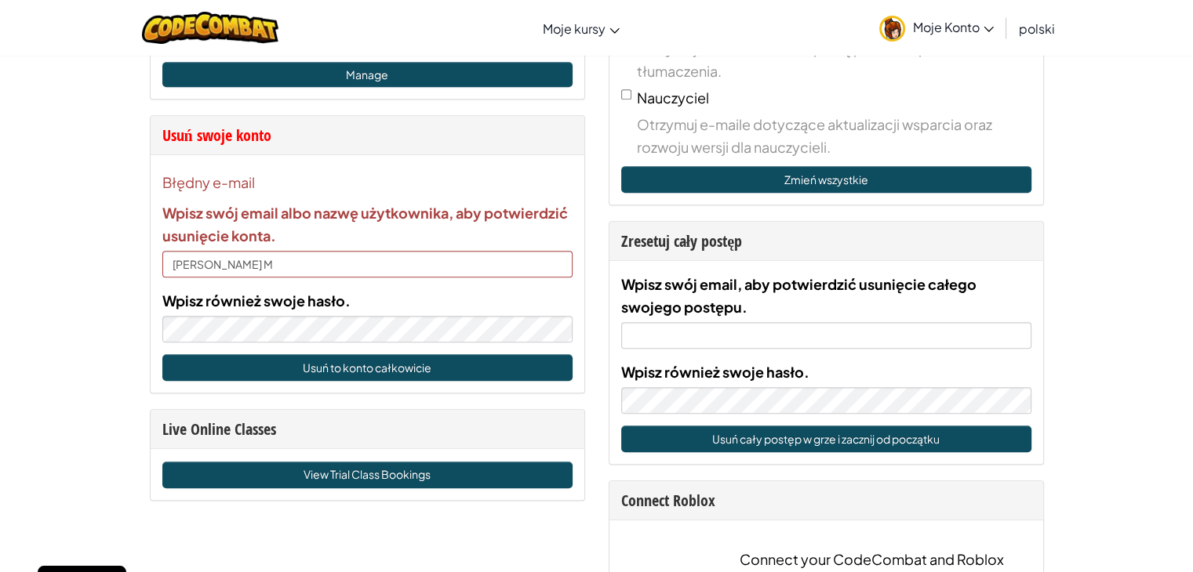
click at [966, 26] on span "Moje Konto" at bounding box center [953, 27] width 81 height 16
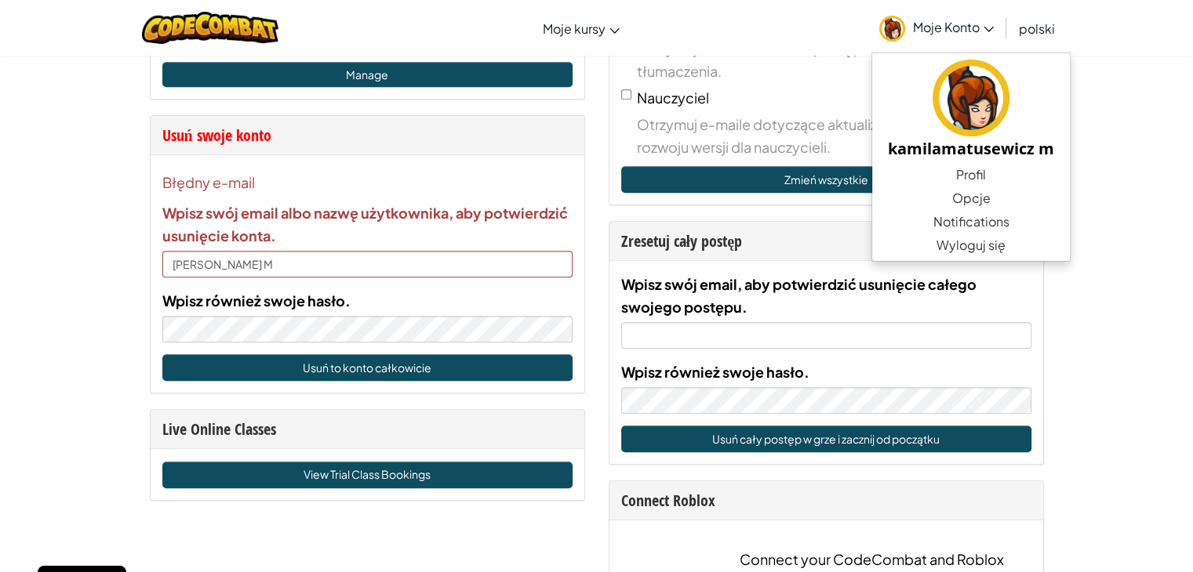
click at [20, 256] on div "Konto Ustawienia [PERSON_NAME] Nazwa użytkownika KamilamatusewiczM Email ( Jesz…" at bounding box center [596, 446] width 1193 height 2351
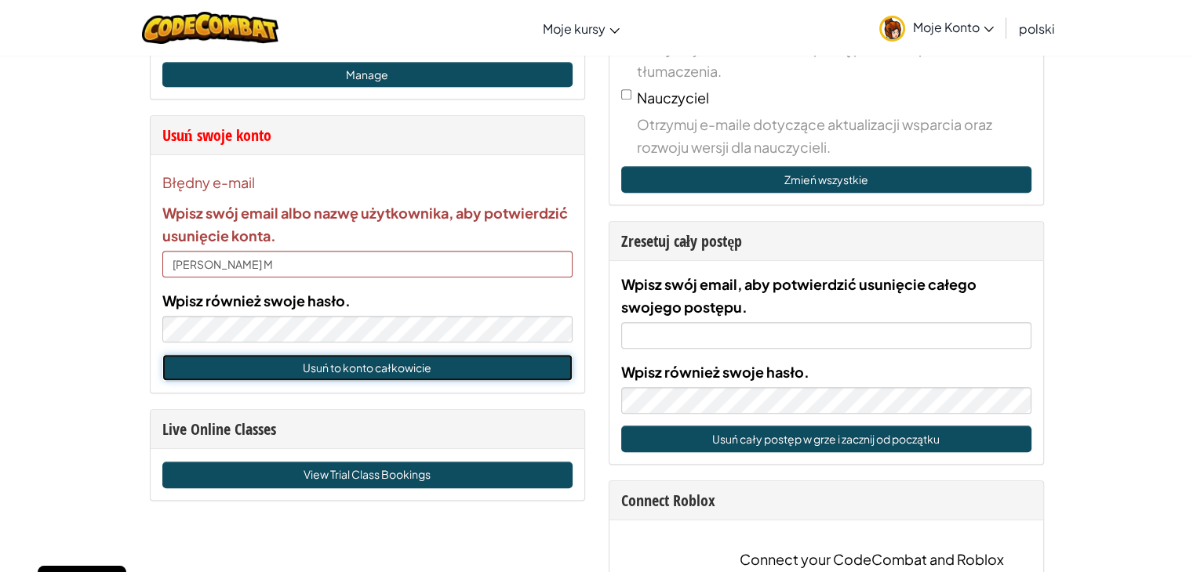
click at [378, 365] on button "Usuń to konto całkowicie" at bounding box center [367, 367] width 410 height 27
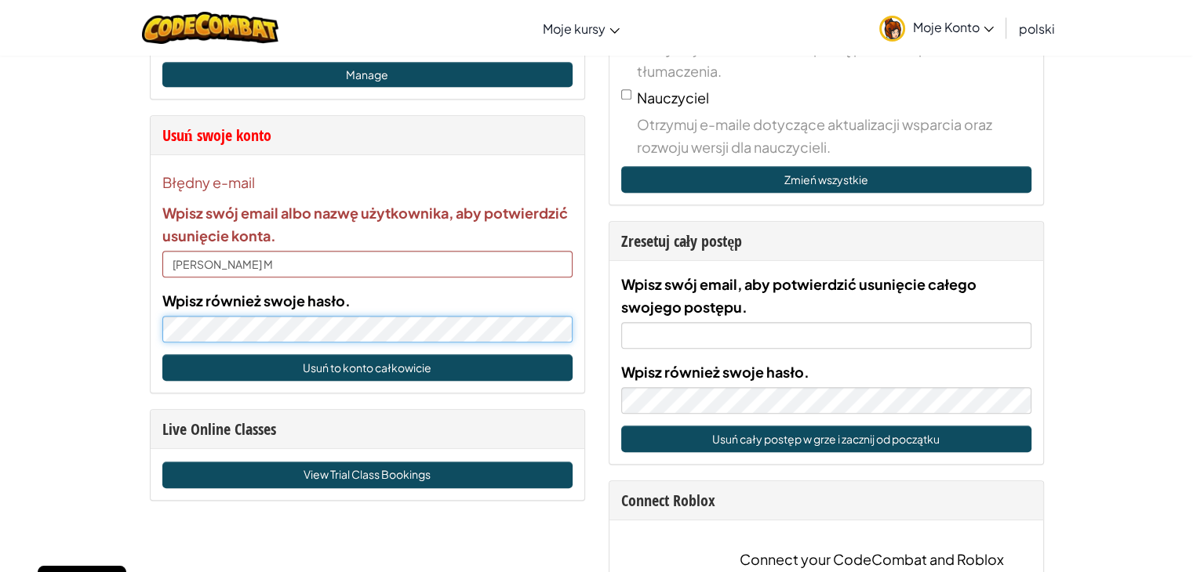
click at [71, 332] on div "Konto Ustawienia [PERSON_NAME] Nazwa użytkownika KamilamatusewiczM Email ( Jesz…" at bounding box center [596, 446] width 1193 height 2351
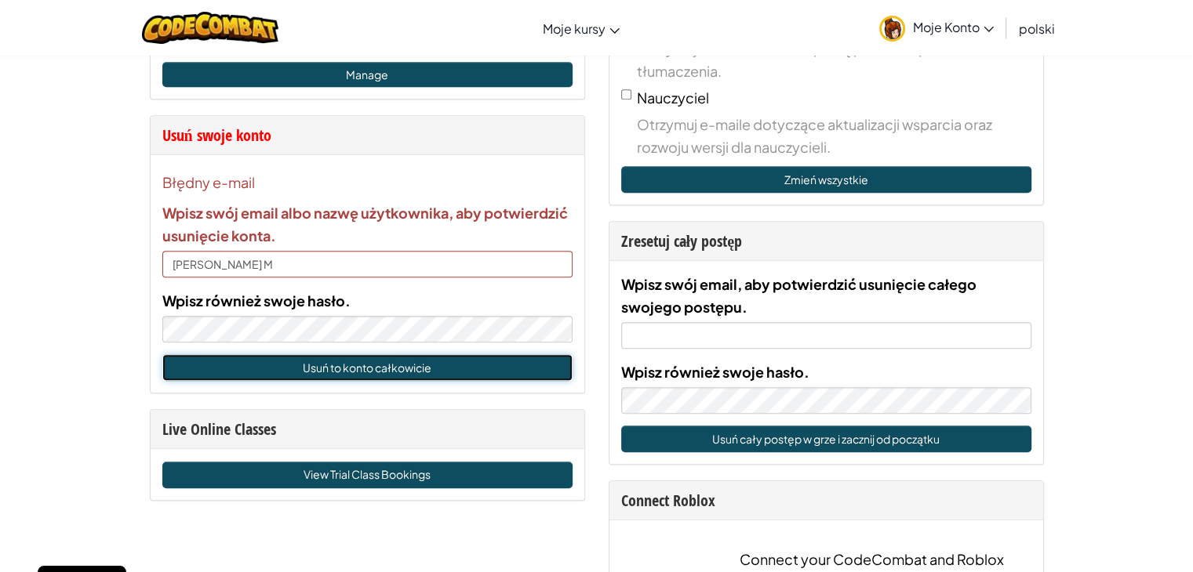
click at [406, 375] on button "Usuń to konto całkowicie" at bounding box center [367, 367] width 410 height 27
click at [119, 313] on div "Konto Ustawienia [PERSON_NAME] Nazwa użytkownika KamilamatusewiczM Email ( Jesz…" at bounding box center [596, 446] width 1193 height 2351
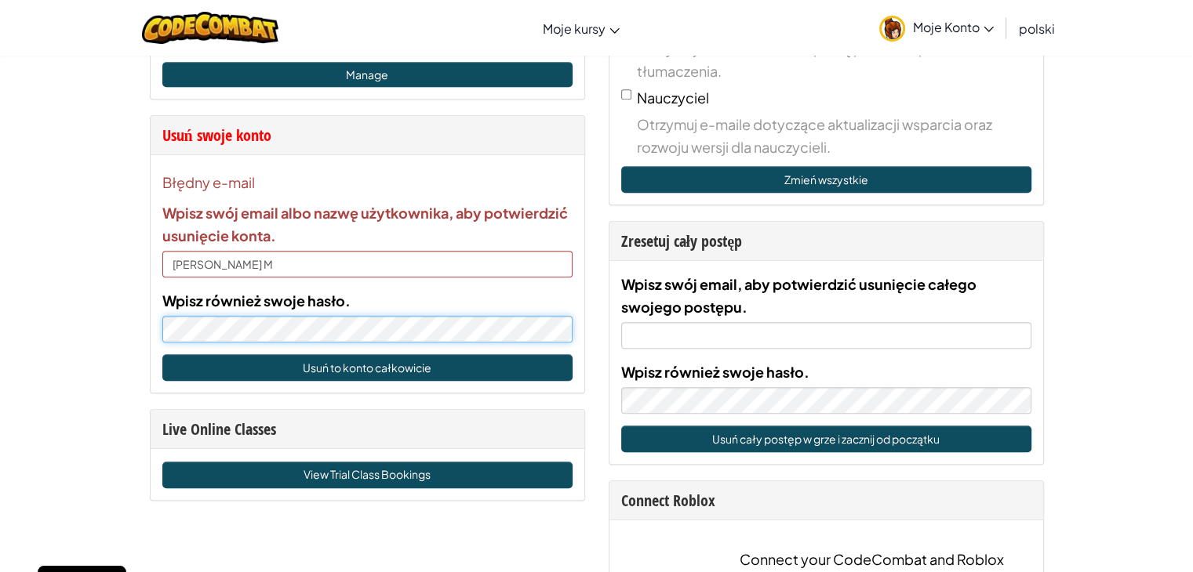
click at [75, 338] on div "Konto Ustawienia [PERSON_NAME] Nazwa użytkownika KamilamatusewiczM Email ( Jesz…" at bounding box center [596, 446] width 1193 height 2351
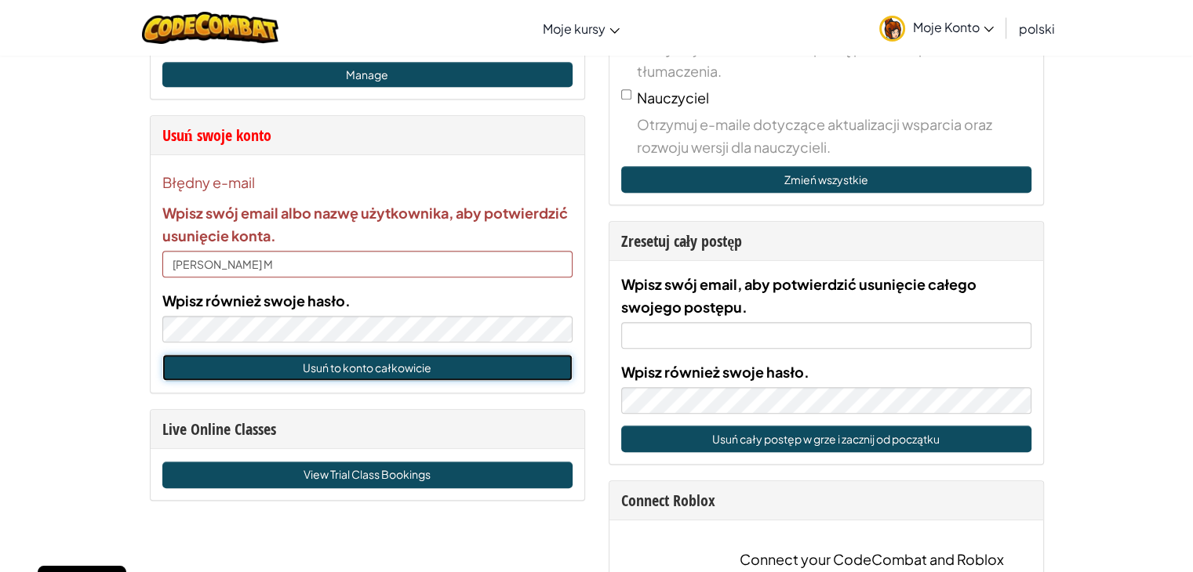
click at [183, 361] on button "Usuń to konto całkowicie" at bounding box center [367, 367] width 410 height 27
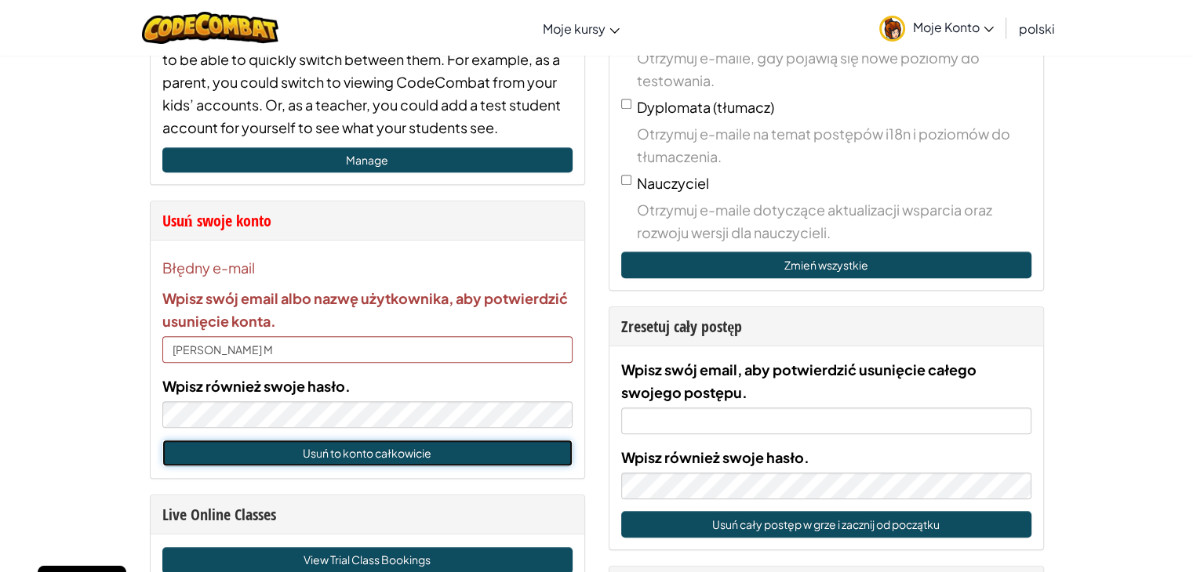
scroll to position [627, 0]
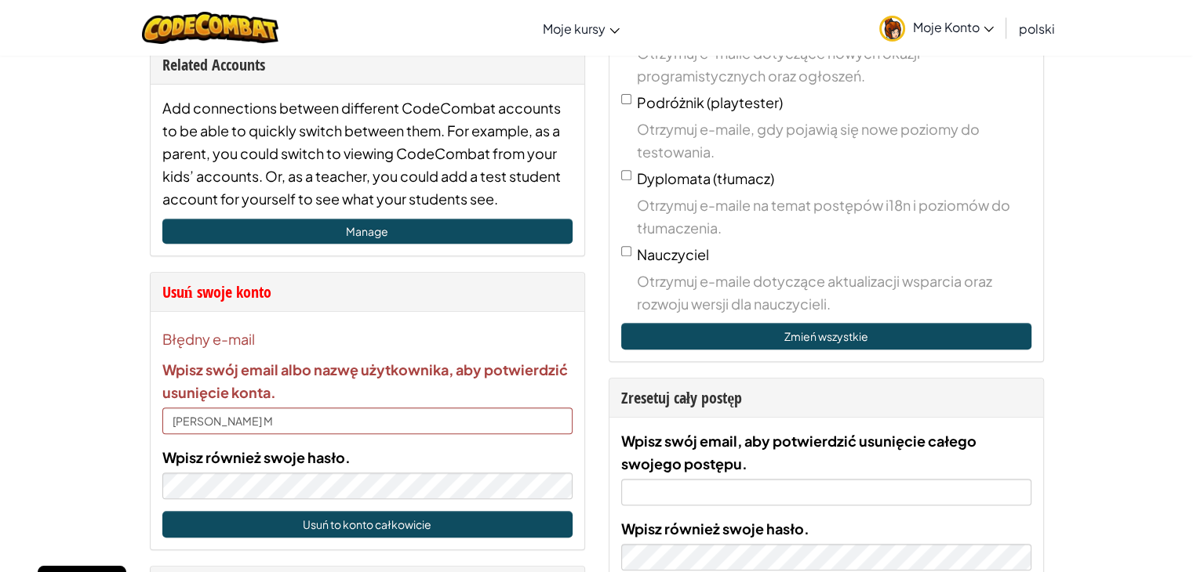
click at [955, 28] on span "Moje Konto" at bounding box center [953, 27] width 81 height 16
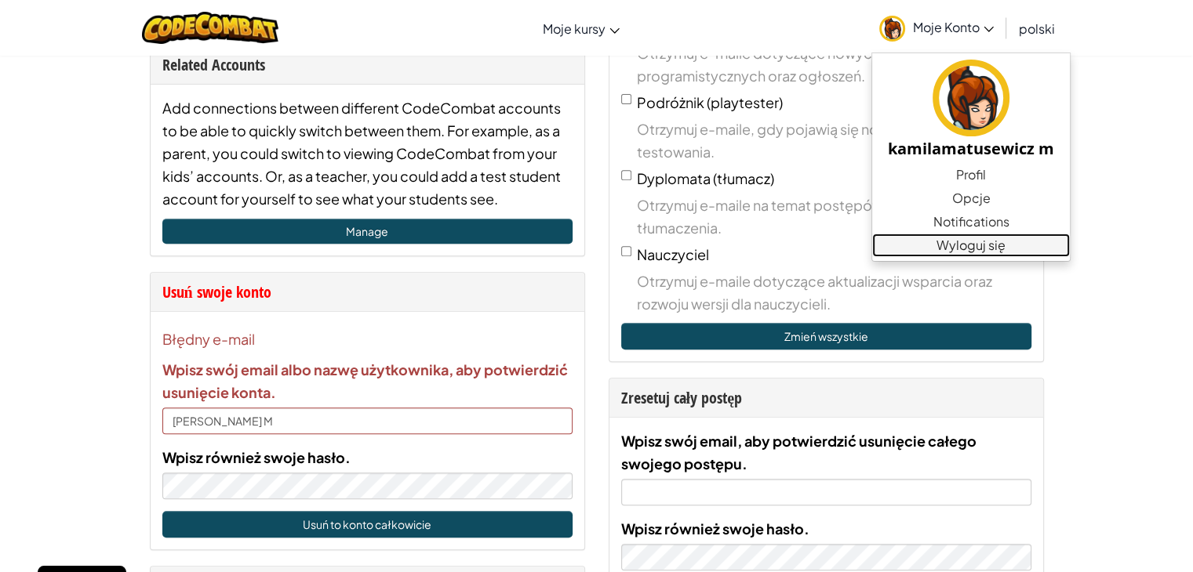
click at [972, 245] on link "Wyloguj się" at bounding box center [971, 246] width 198 height 24
